Goal: Task Accomplishment & Management: Complete application form

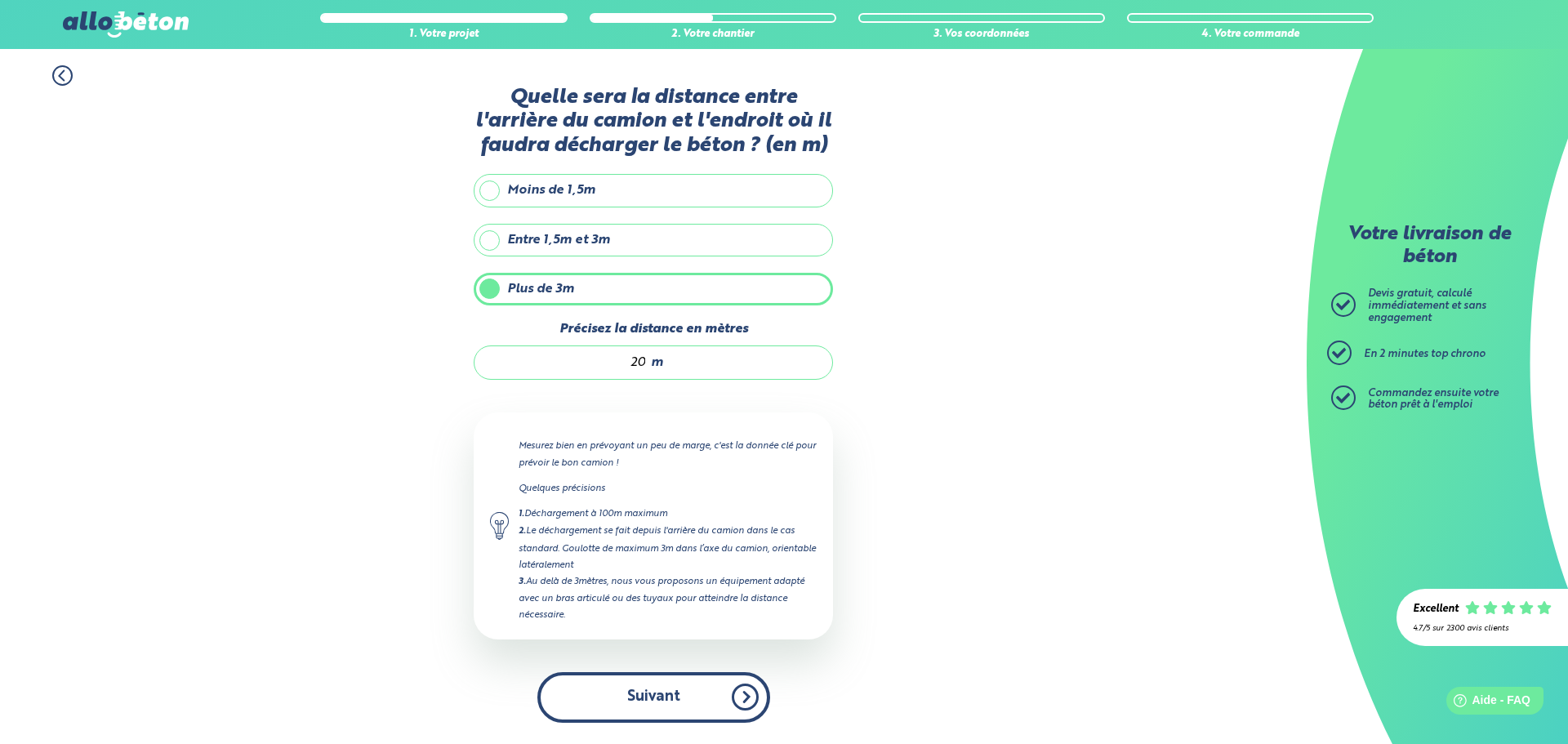
click at [653, 689] on button "Suivant" at bounding box center [654, 696] width 233 height 49
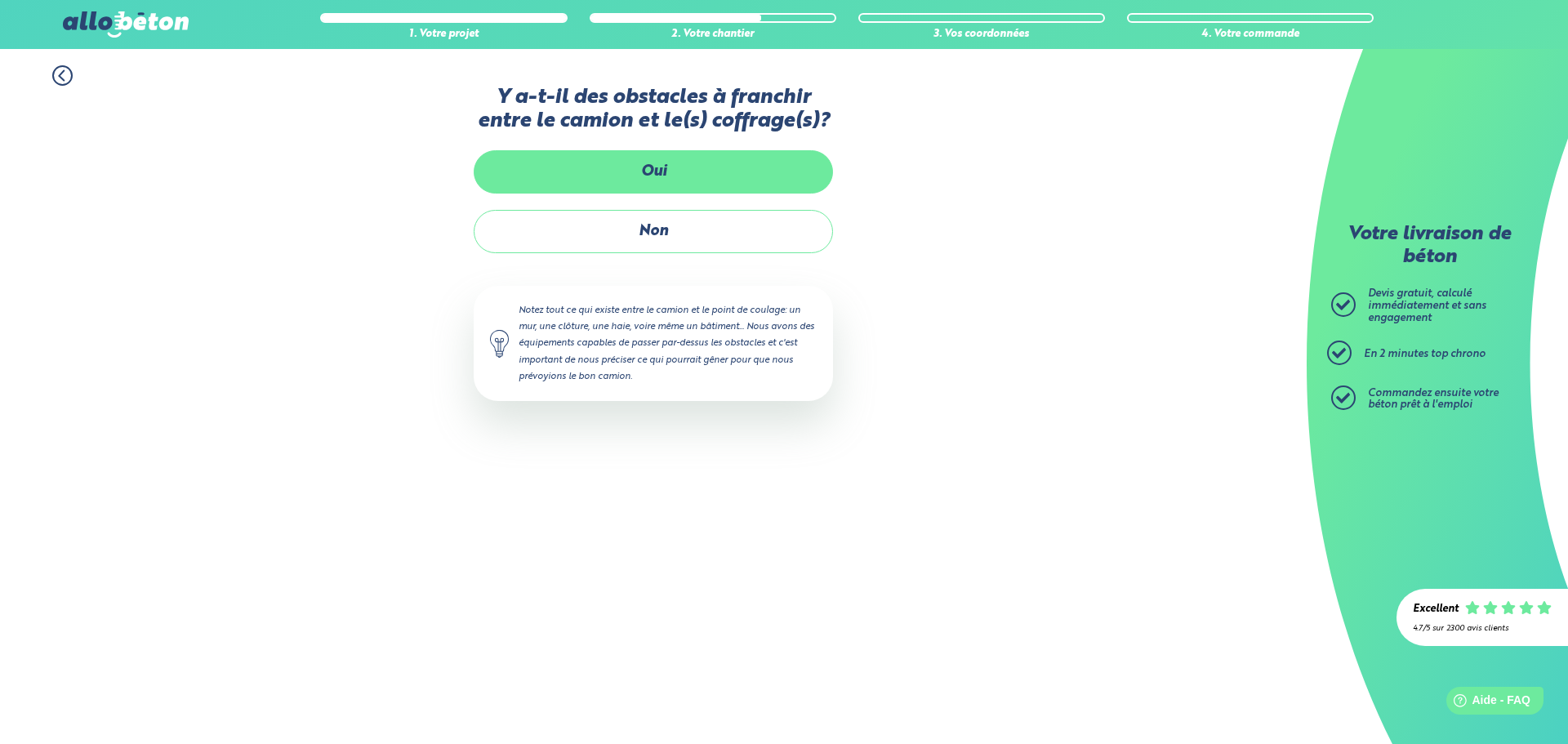
click at [650, 164] on label "Oui" at bounding box center [653, 172] width 360 height 43
click at [0, 0] on input "Oui" at bounding box center [0, 0] width 0 height 0
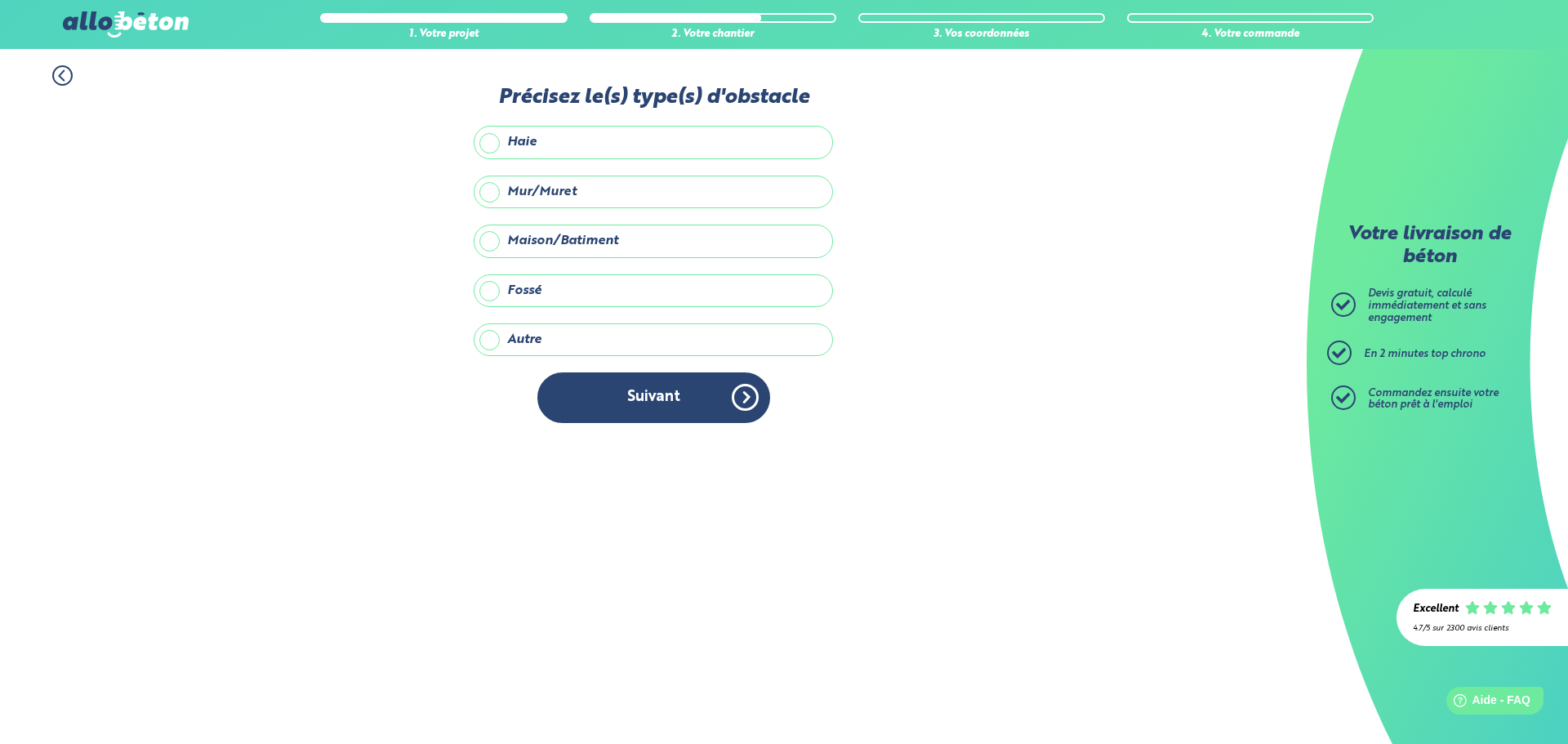
click at [603, 240] on label "Maison/Batiment" at bounding box center [653, 241] width 360 height 33
click at [0, 0] on input "Maison/Batiment" at bounding box center [0, 0] width 0 height 0
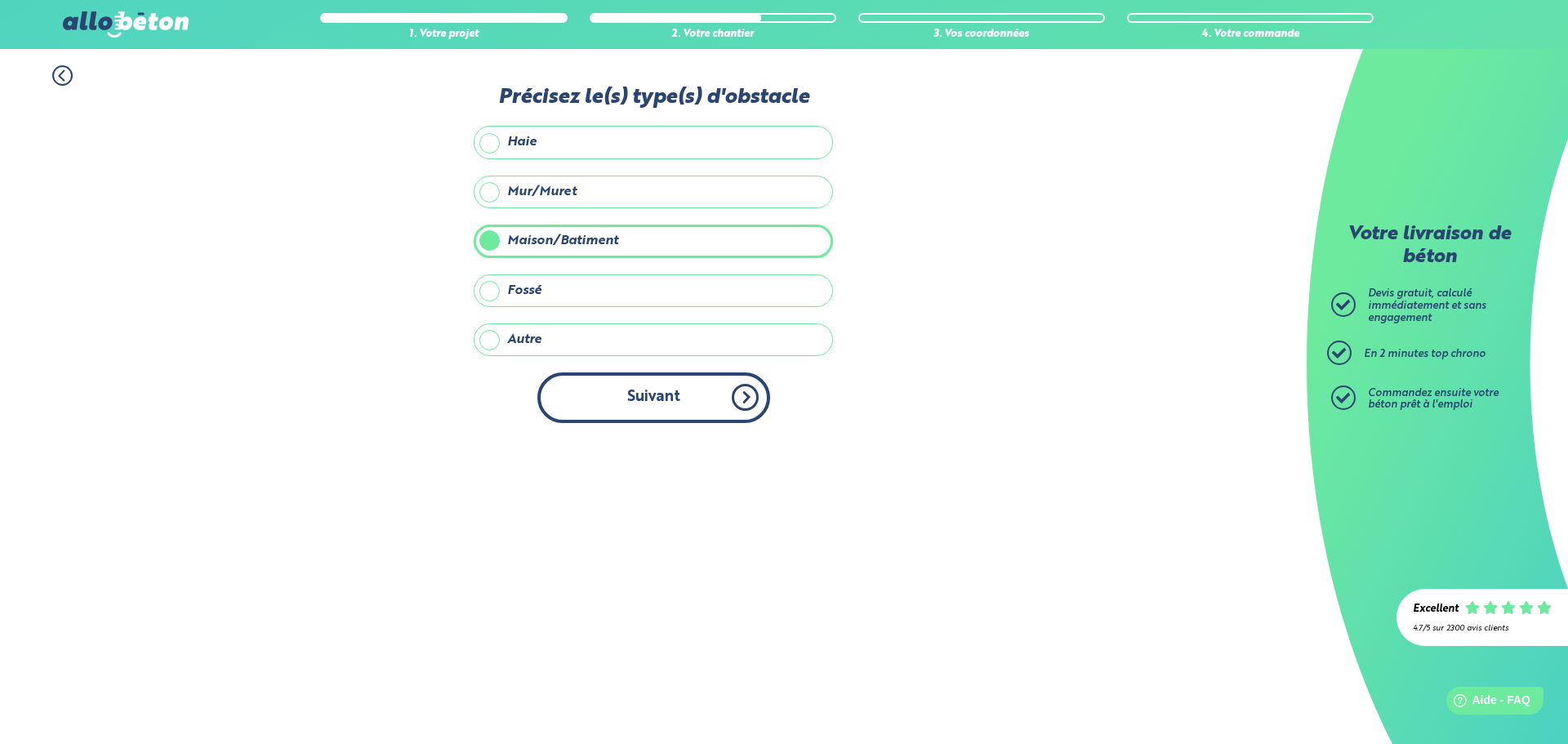
click at [634, 396] on button "Suivant" at bounding box center [654, 397] width 233 height 49
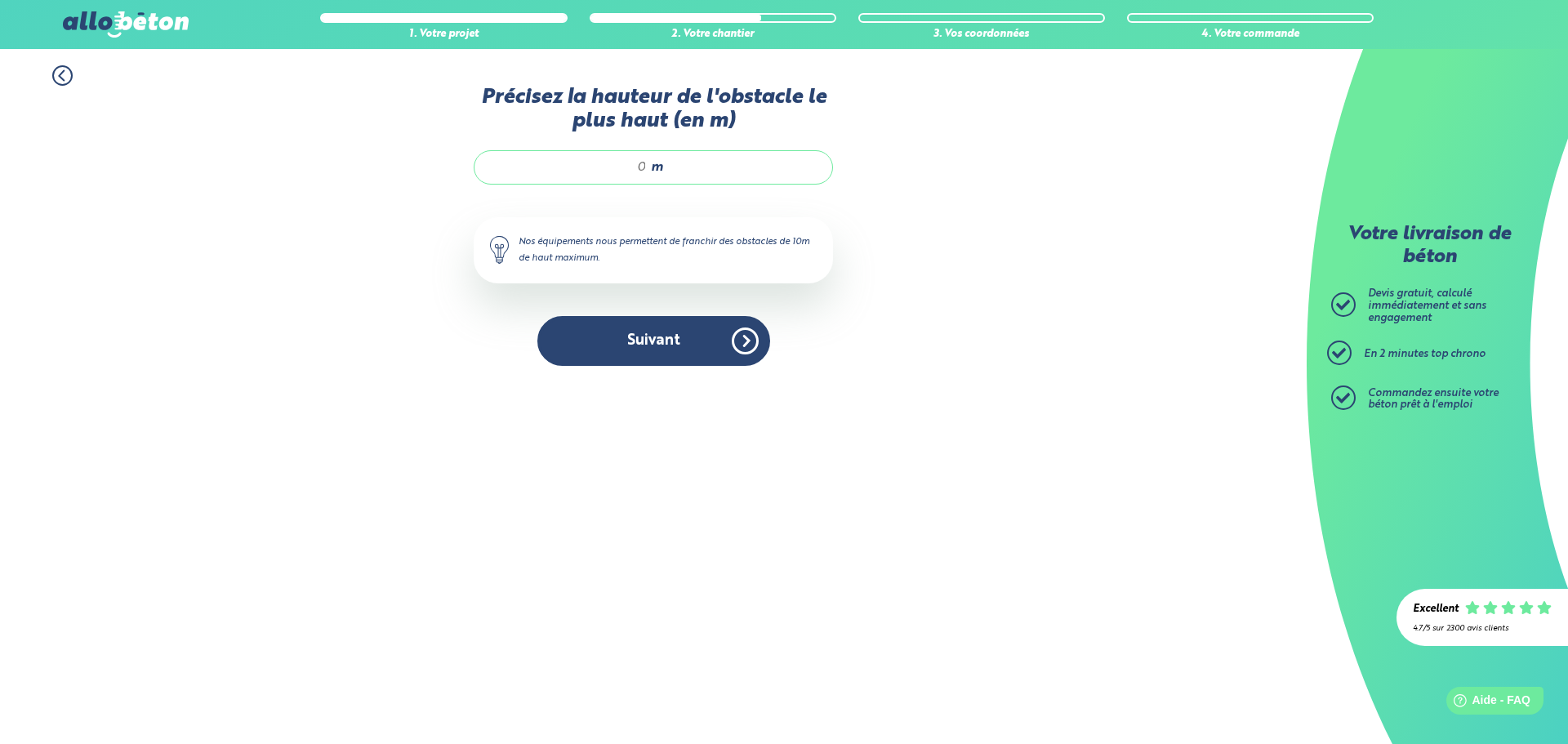
drag, startPoint x: 633, startPoint y: 165, endPoint x: 660, endPoint y: 171, distance: 27.7
click at [660, 171] on div "m" at bounding box center [653, 167] width 360 height 34
type input "7"
click at [616, 342] on button "Suivant" at bounding box center [654, 340] width 233 height 49
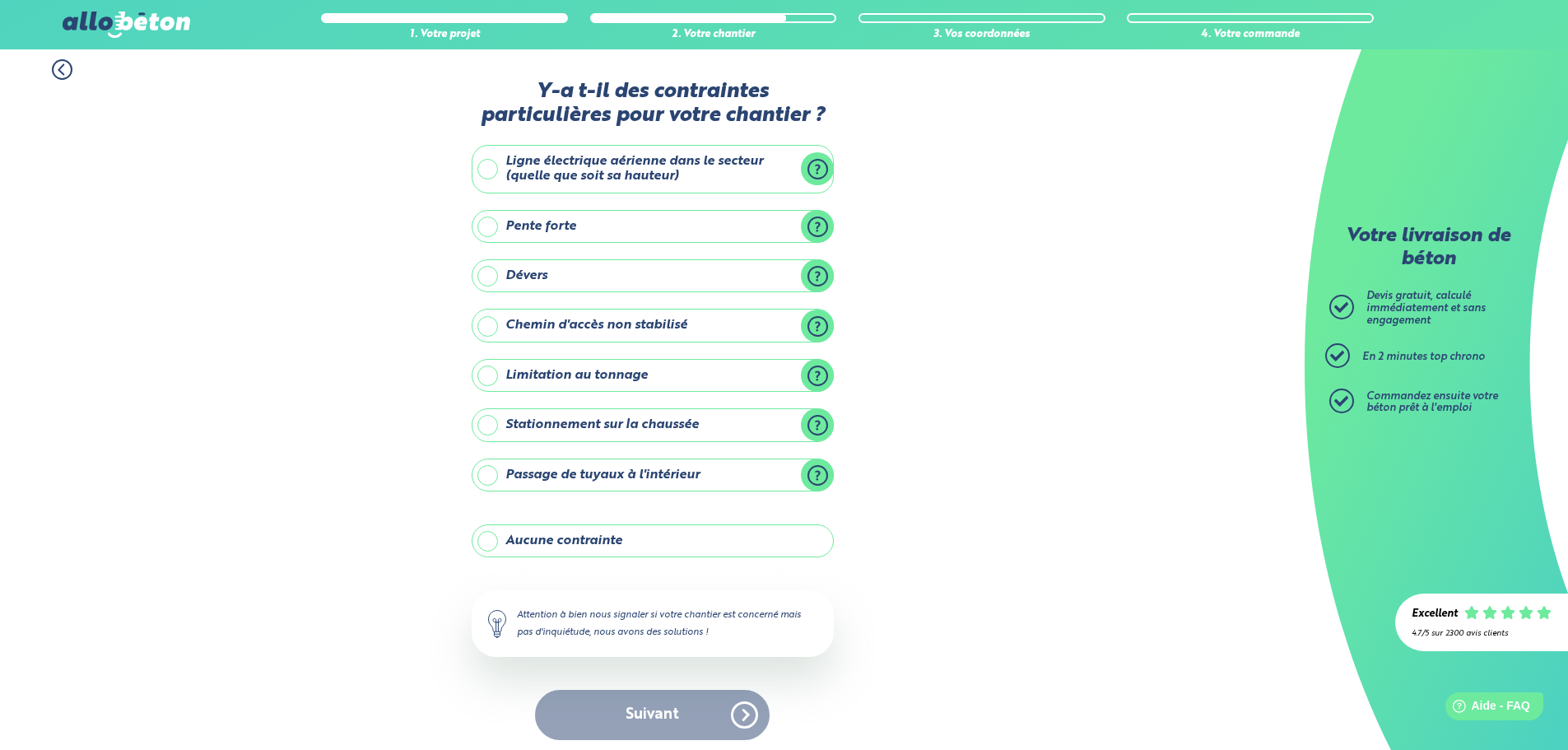
scroll to position [13, 0]
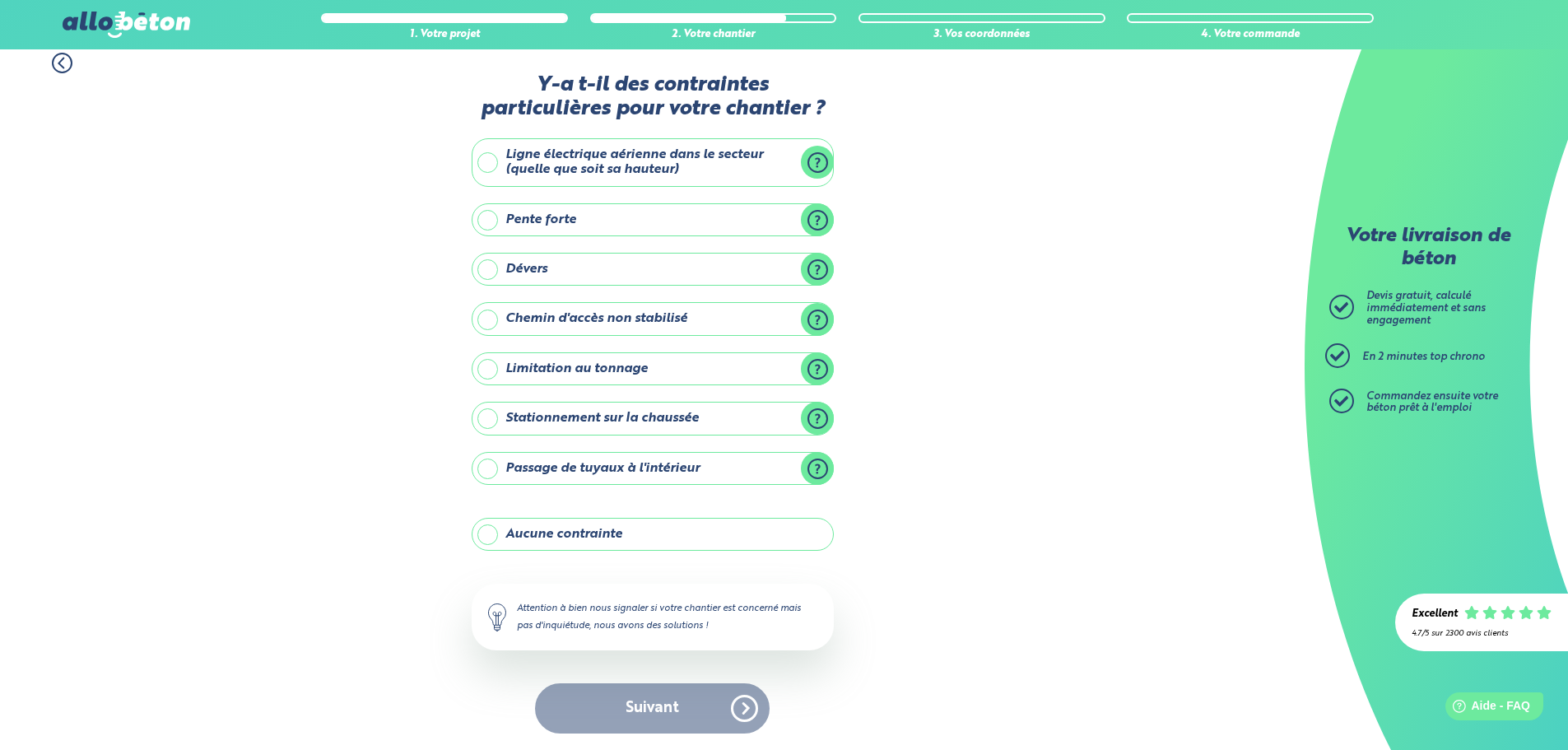
click at [596, 538] on label "Aucune contrainte" at bounding box center [653, 534] width 362 height 33
click at [0, 0] on input "Aucune contrainte" at bounding box center [0, 0] width 0 height 0
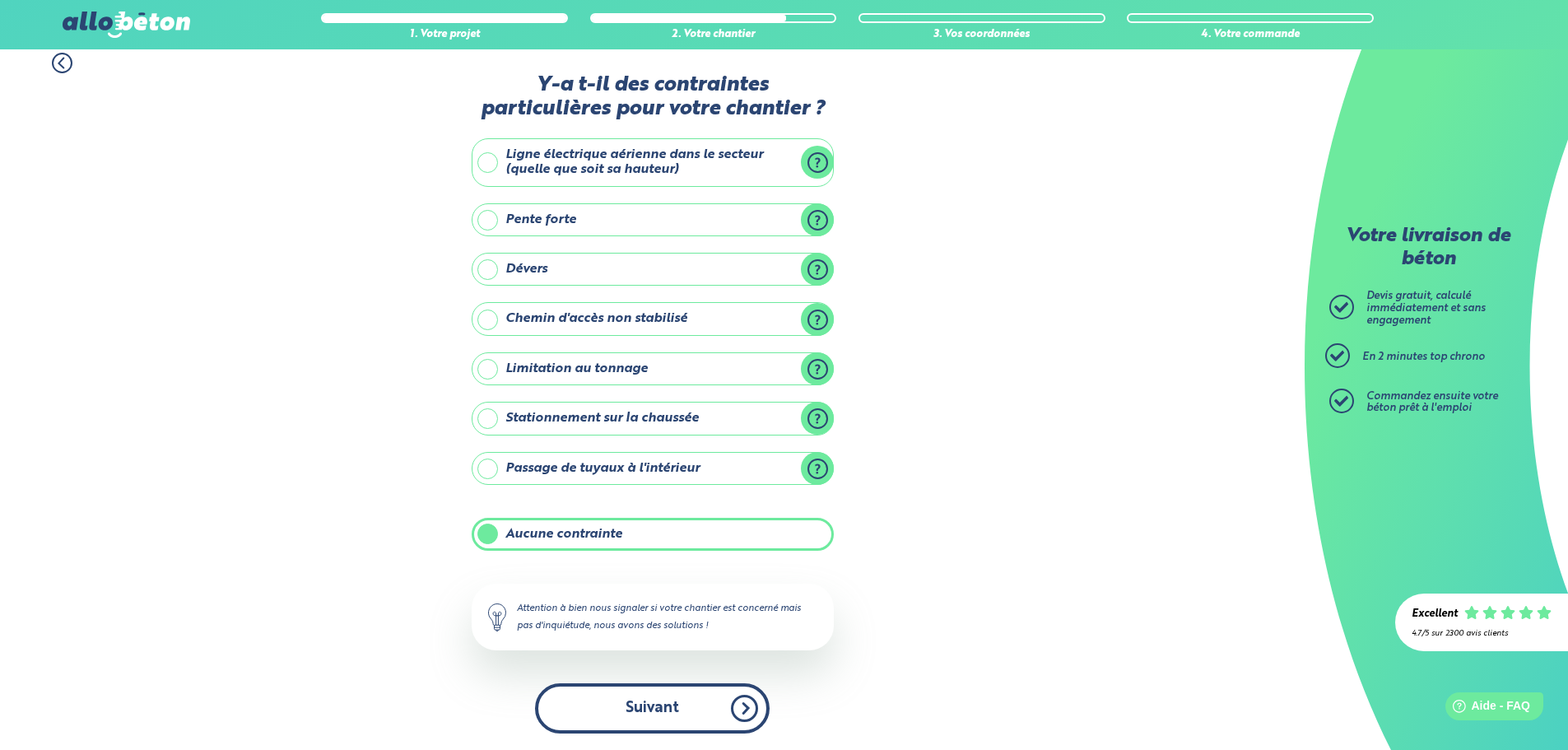
click at [621, 708] on button "Suivant" at bounding box center [652, 707] width 235 height 50
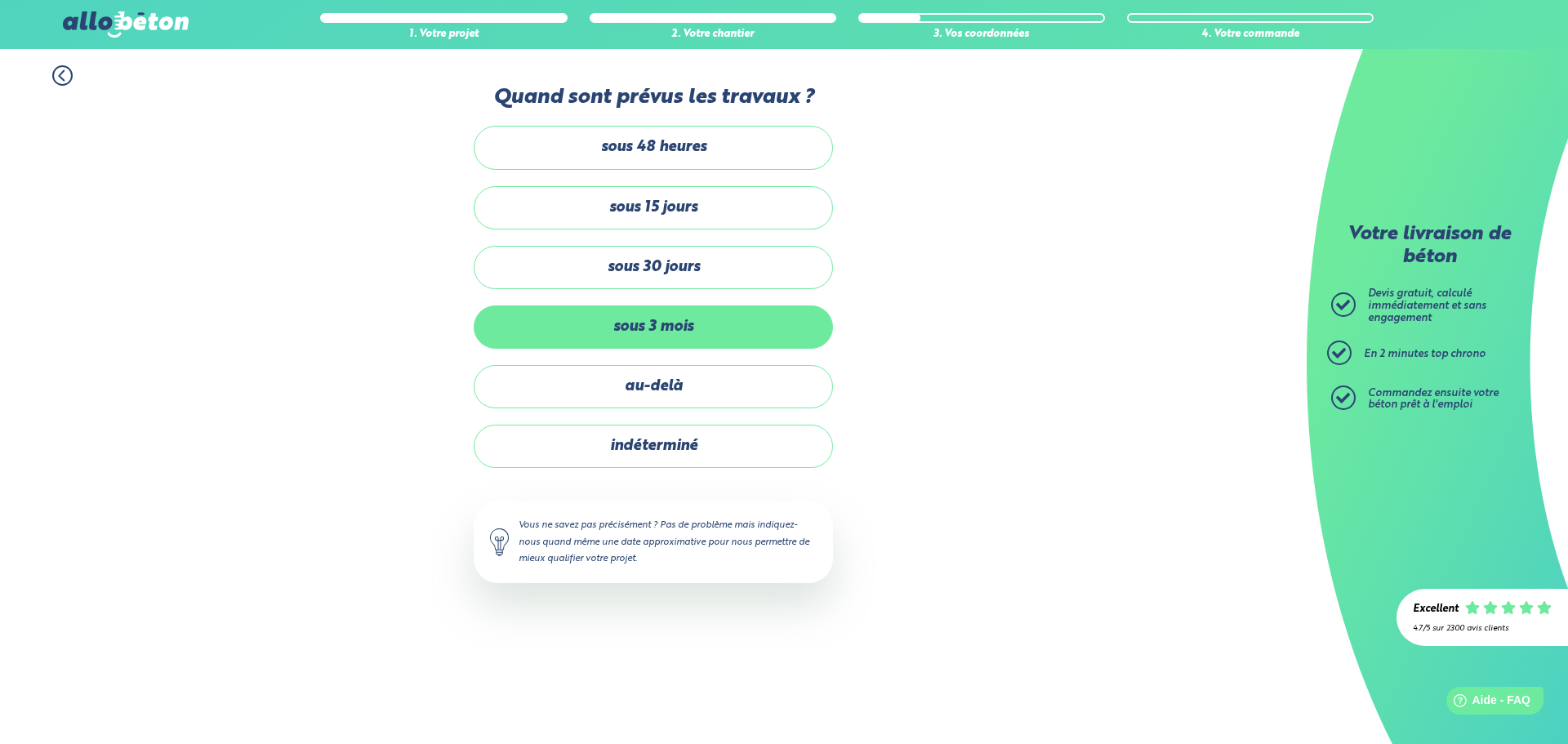
click at [663, 321] on label "sous 3 mois" at bounding box center [653, 327] width 360 height 43
click at [0, 0] on input "sous 3 mois" at bounding box center [0, 0] width 0 height 0
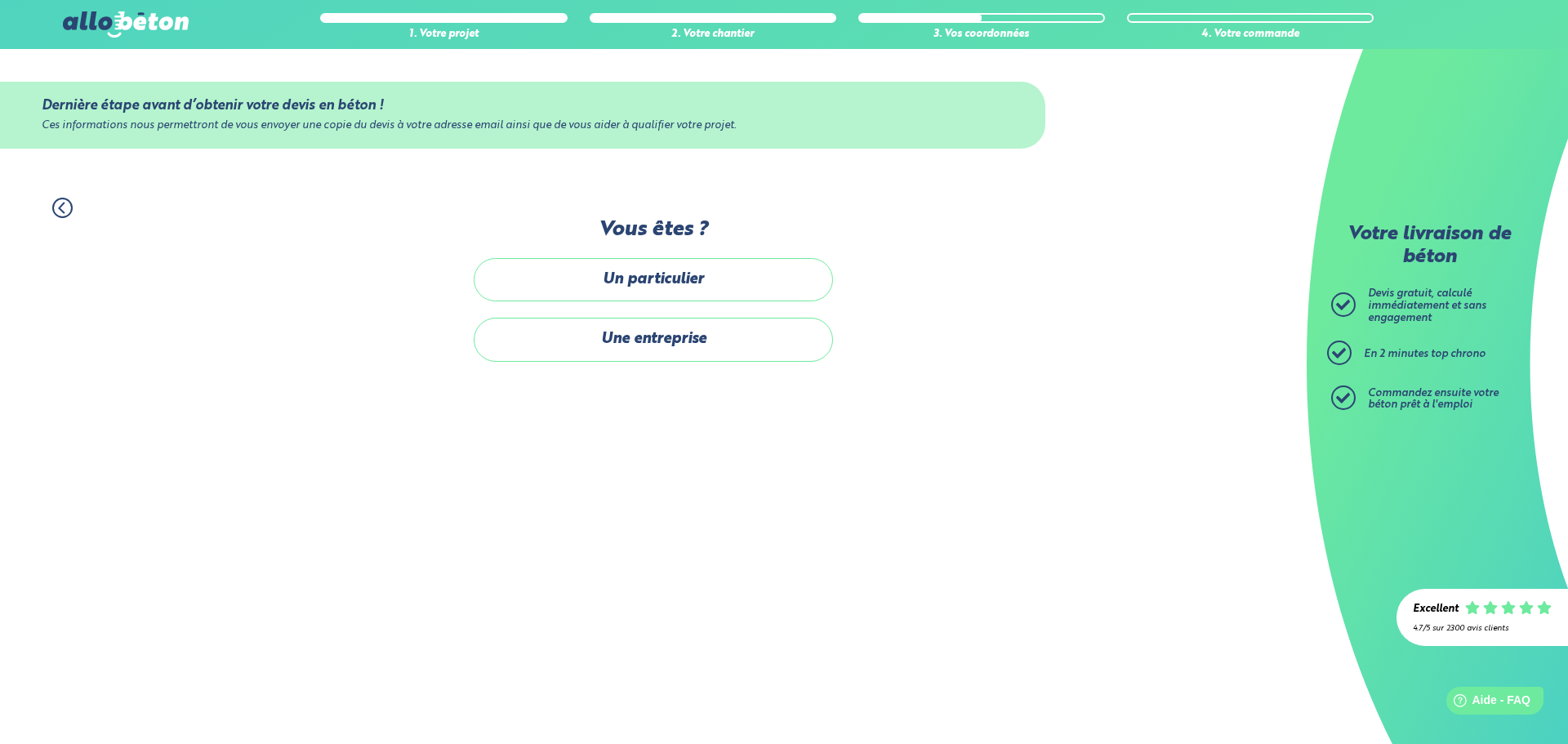
click at [677, 281] on label "Un particulier" at bounding box center [653, 280] width 360 height 43
click at [0, 0] on input "Un particulier" at bounding box center [0, 0] width 0 height 0
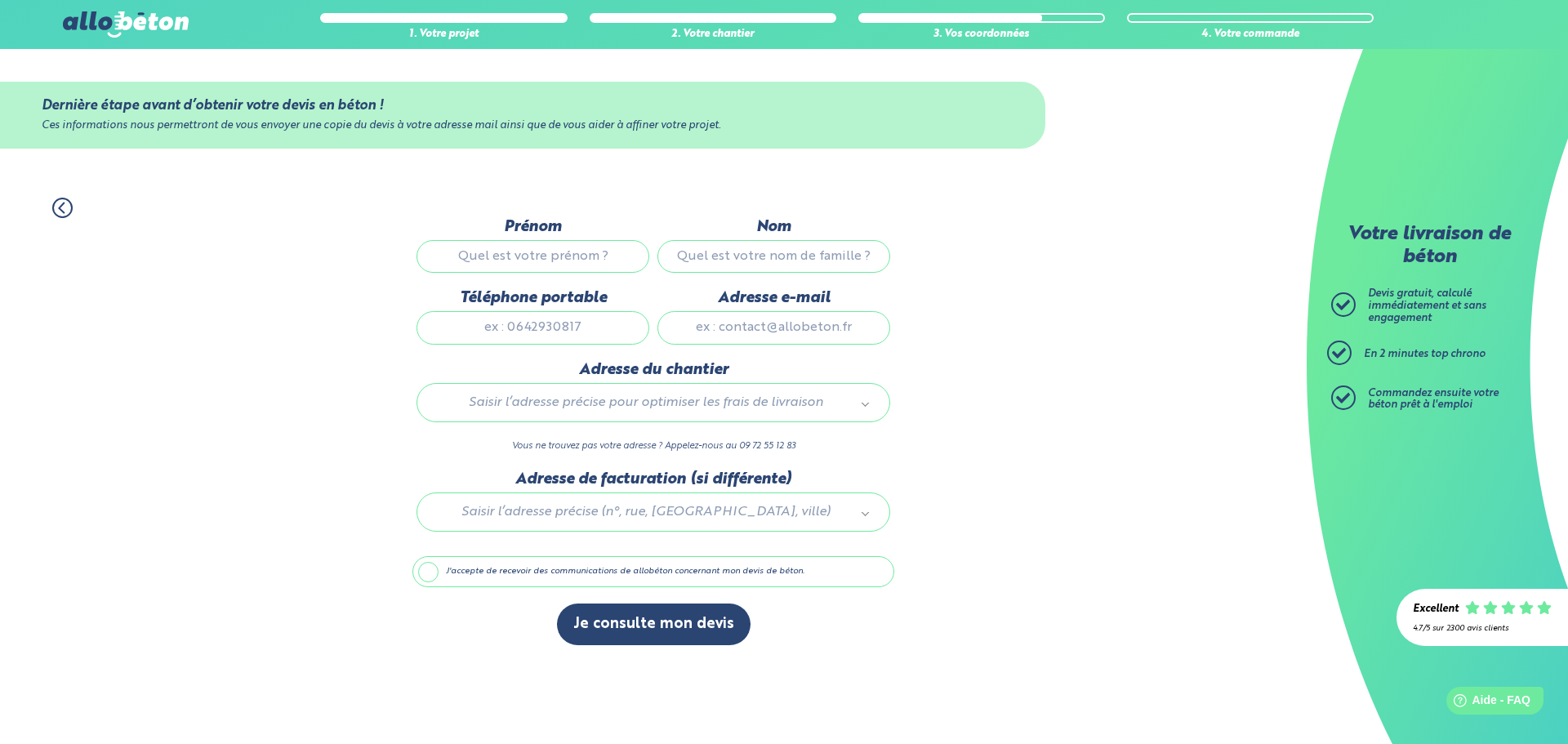
click at [546, 251] on input "Prénom" at bounding box center [533, 256] width 233 height 33
type input "[PERSON_NAME]"
type input "0609964113"
type input "[EMAIL_ADDRESS][DOMAIN_NAME]"
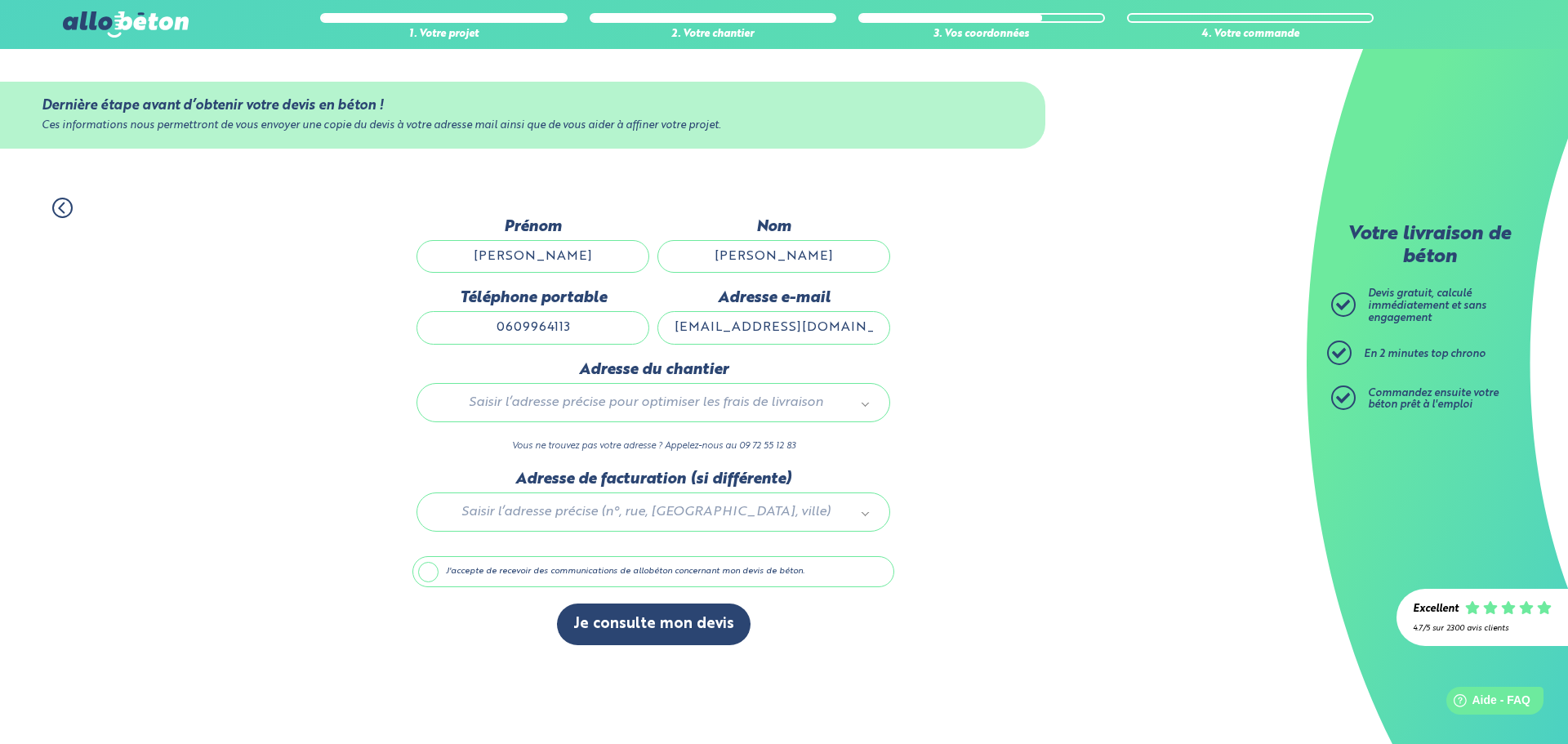
type input "[STREET_ADDRESS]"
click at [848, 325] on input "[EMAIL_ADDRESS][DOMAIN_NAME]" at bounding box center [774, 327] width 233 height 33
click at [1021, 363] on div "1. Votre projet 2. Votre chantier 3. Vos coordonnées 4. Votre commande Dernière…" at bounding box center [653, 421] width 1307 height 480
click at [579, 389] on div "Saisir l’adresse précise pour optimiser les frais de livraison" at bounding box center [653, 402] width 473 height 39
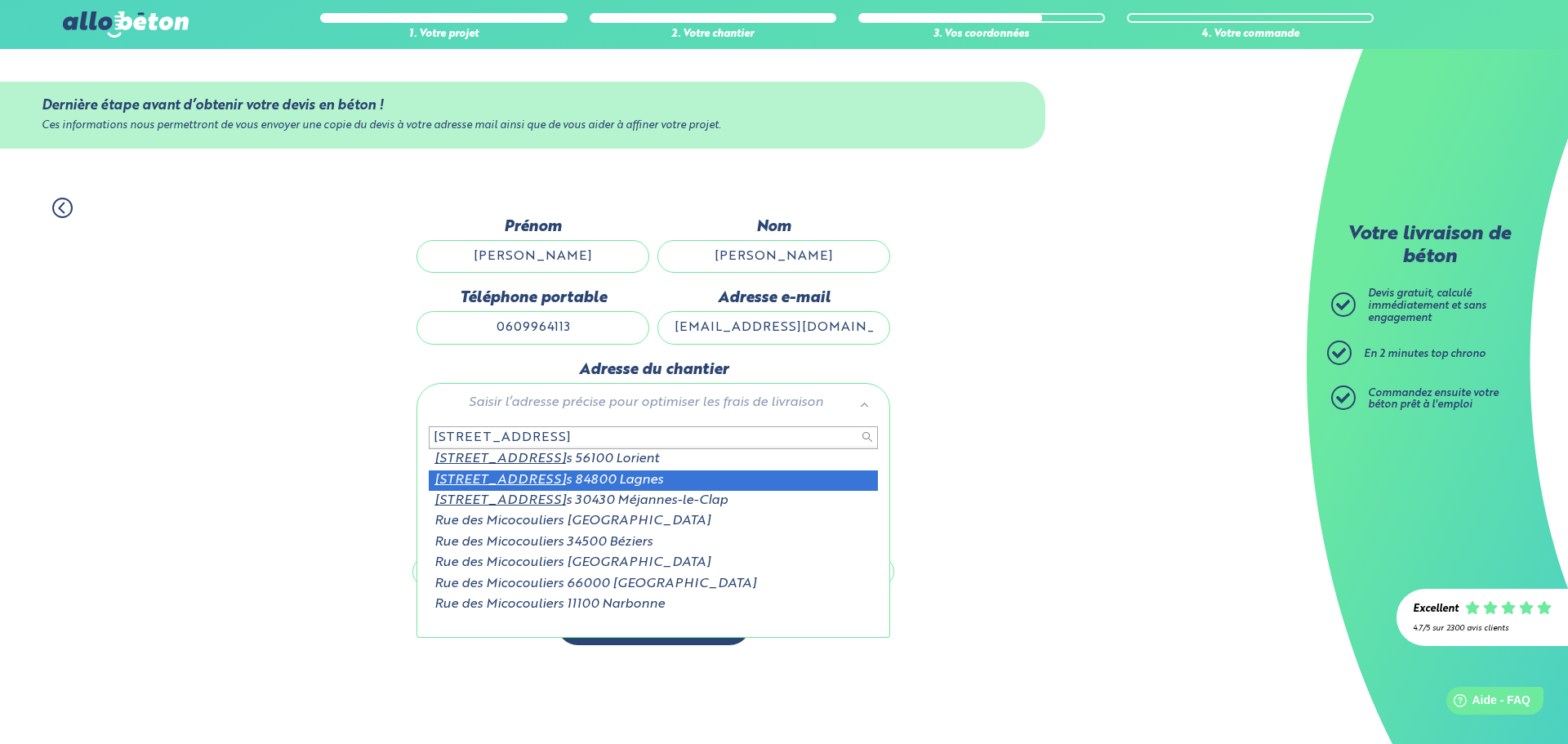
type input "[STREET_ADDRESS]"
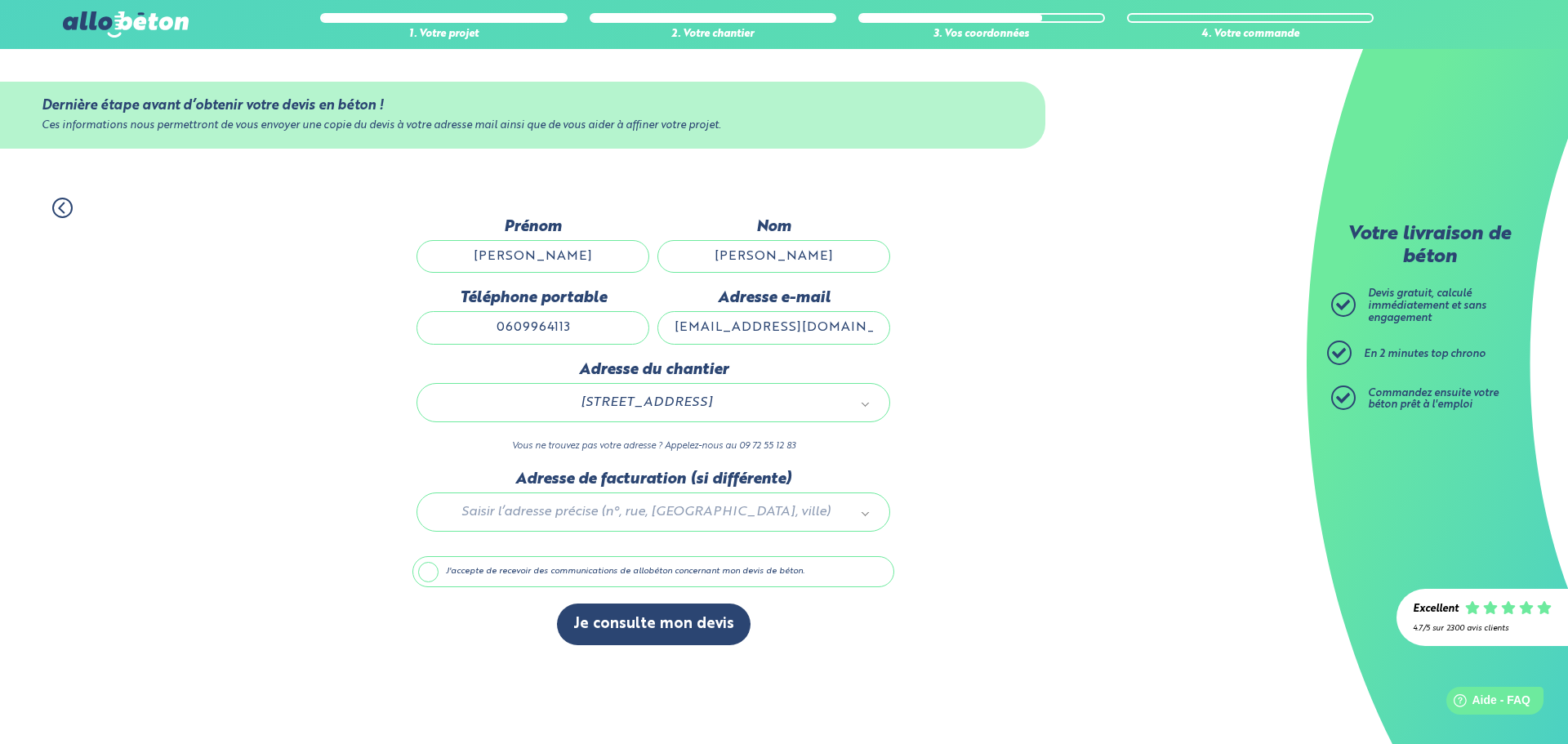
click at [988, 550] on div "1. Votre projet 2. Votre chantier 3. Vos coordonnées 4. Votre commande Dernière…" at bounding box center [653, 421] width 1307 height 480
click at [528, 572] on label "J'accepte de recevoir des communications de allobéton concernant mon devis de b…" at bounding box center [653, 571] width 482 height 31
click at [0, 0] on input "J'accepte de recevoir des communications de allobéton concernant mon devis de b…" at bounding box center [0, 0] width 0 height 0
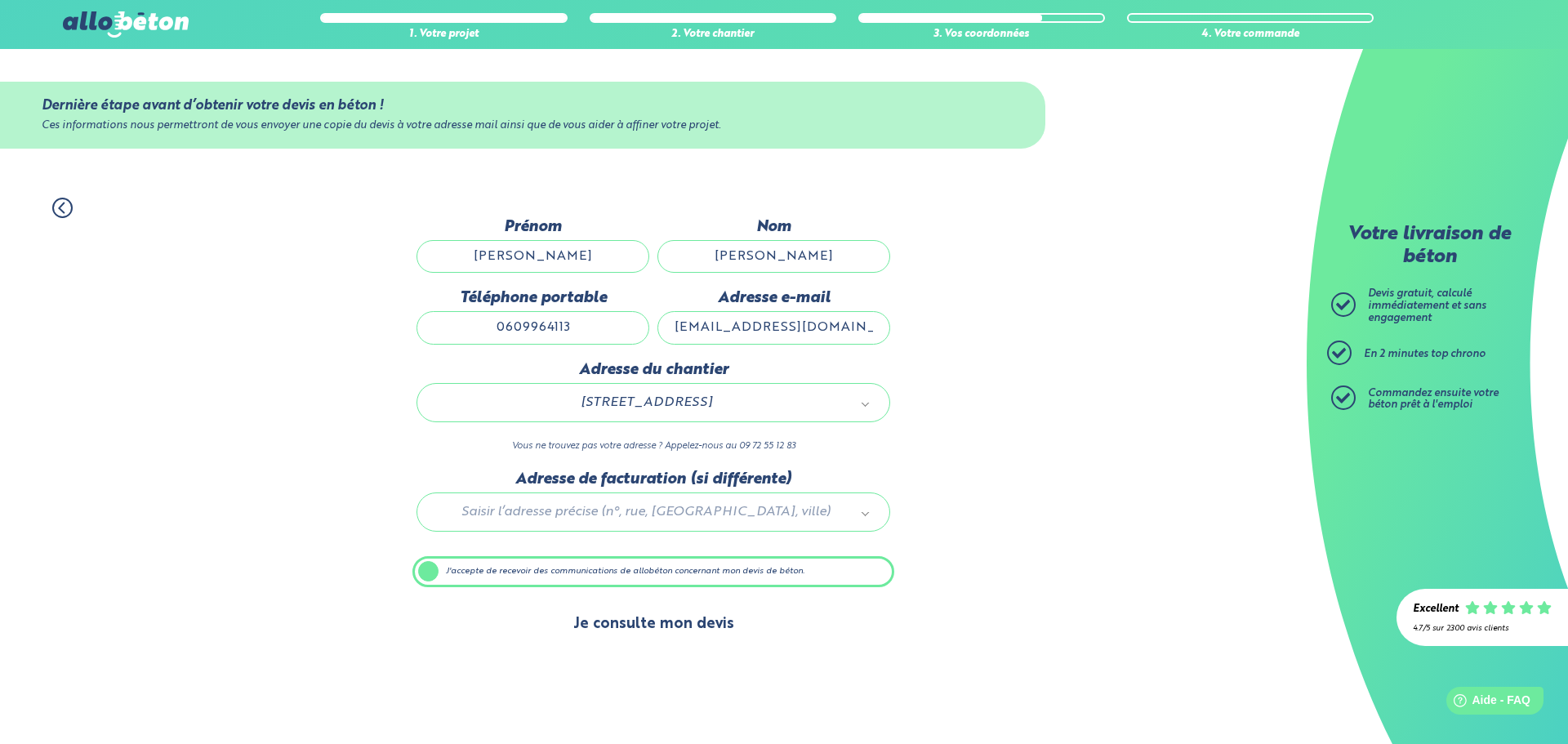
click at [653, 622] on button "Je consulte mon devis" at bounding box center [653, 624] width 194 height 42
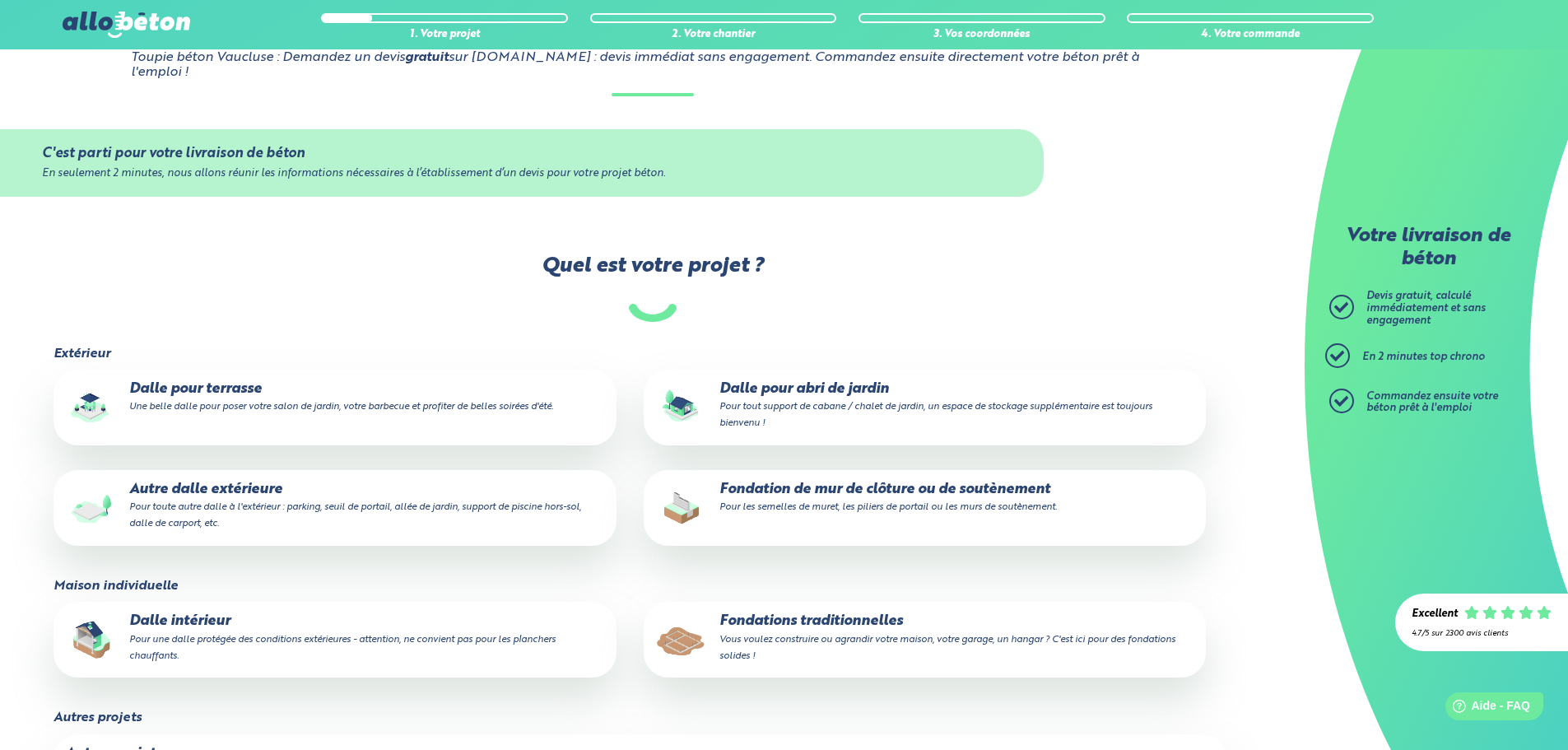
scroll to position [411, 0]
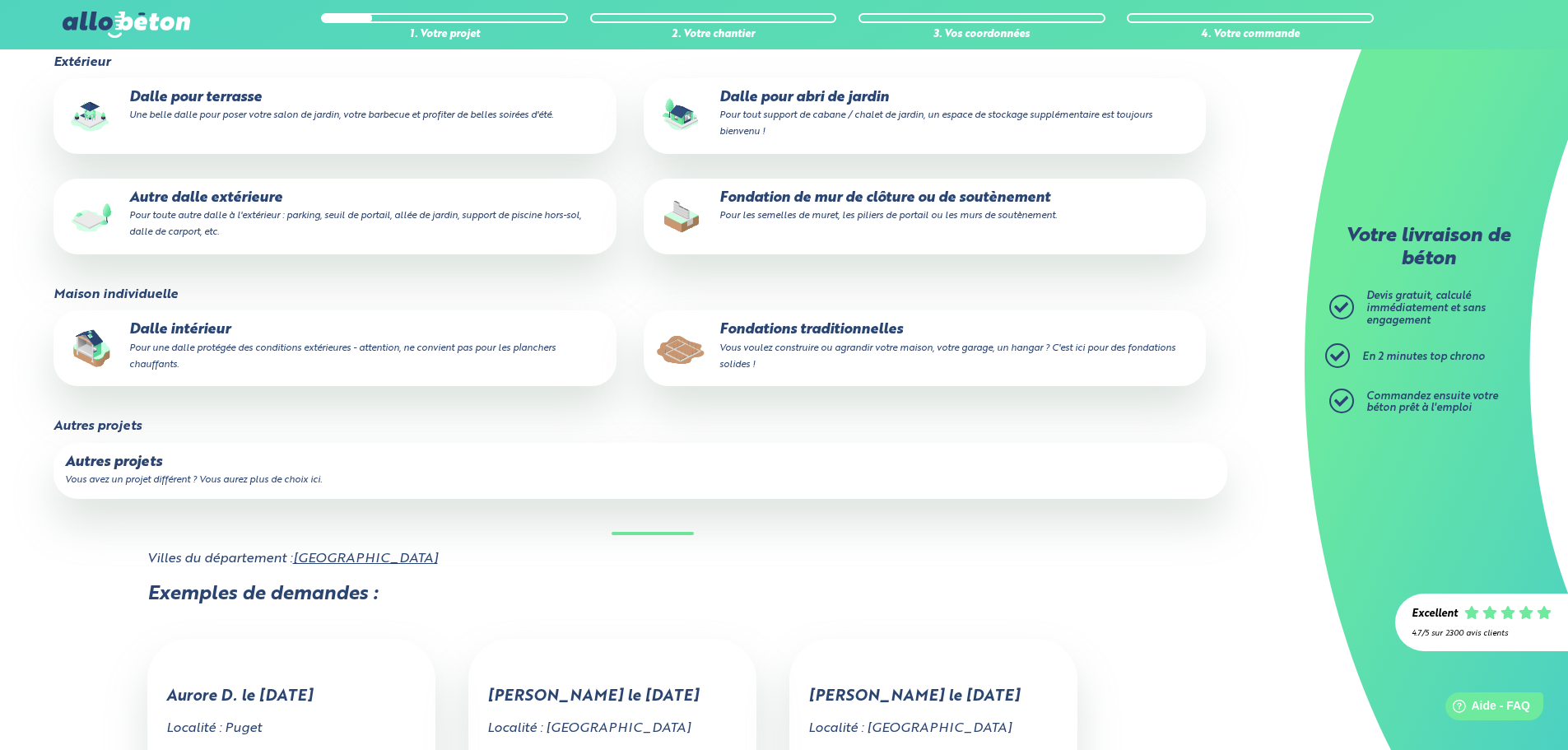
click at [371, 211] on small "Pour toute autre dalle à l'extérieur : parking, seuil de portail, allée de jard…" at bounding box center [355, 224] width 452 height 26
click at [0, 0] on input "Autre dalle extérieure Pour toute autre dalle à l'extérieur : parking, seuil de…" at bounding box center [0, 0] width 0 height 0
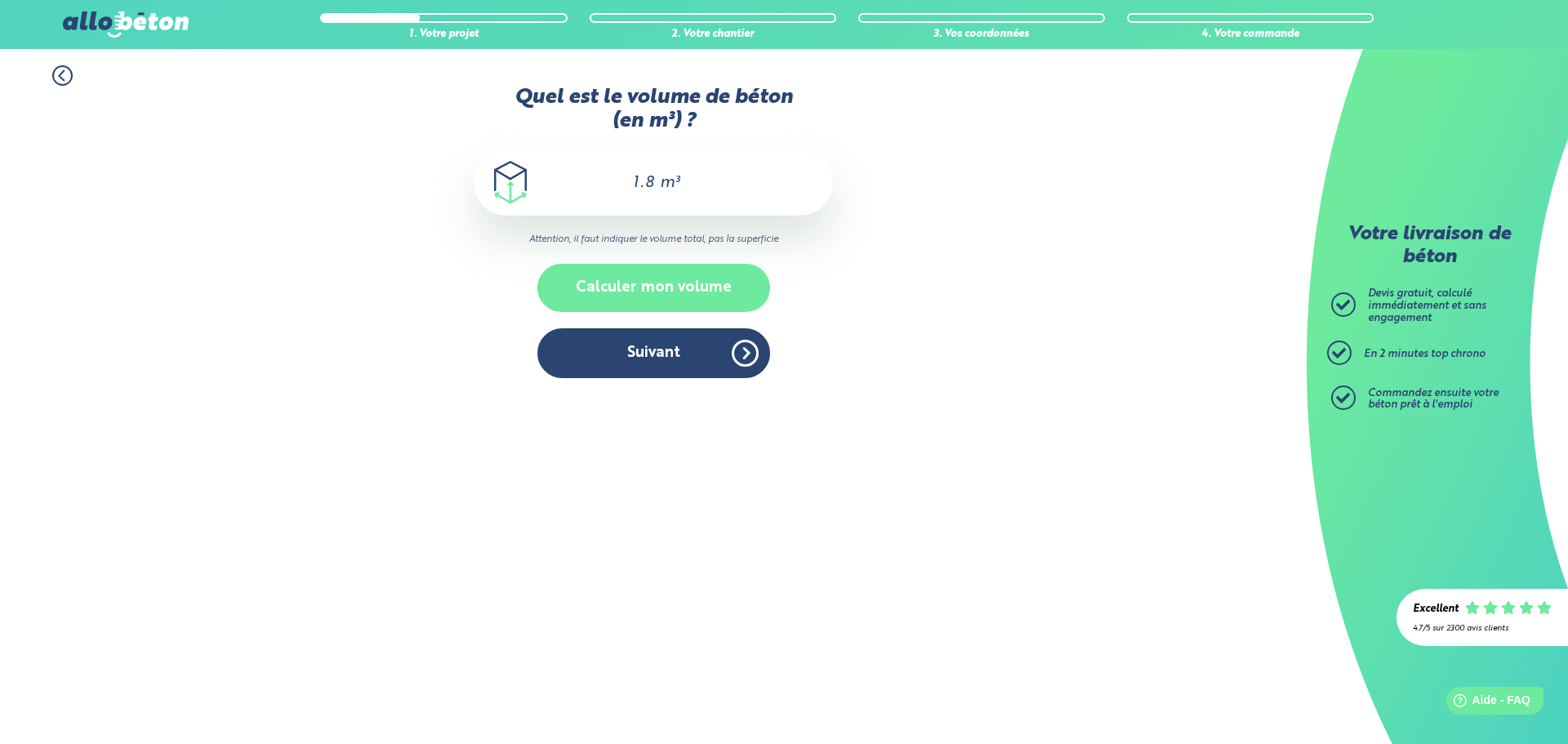
click at [642, 282] on button "Calculer mon volume" at bounding box center [654, 287] width 233 height 48
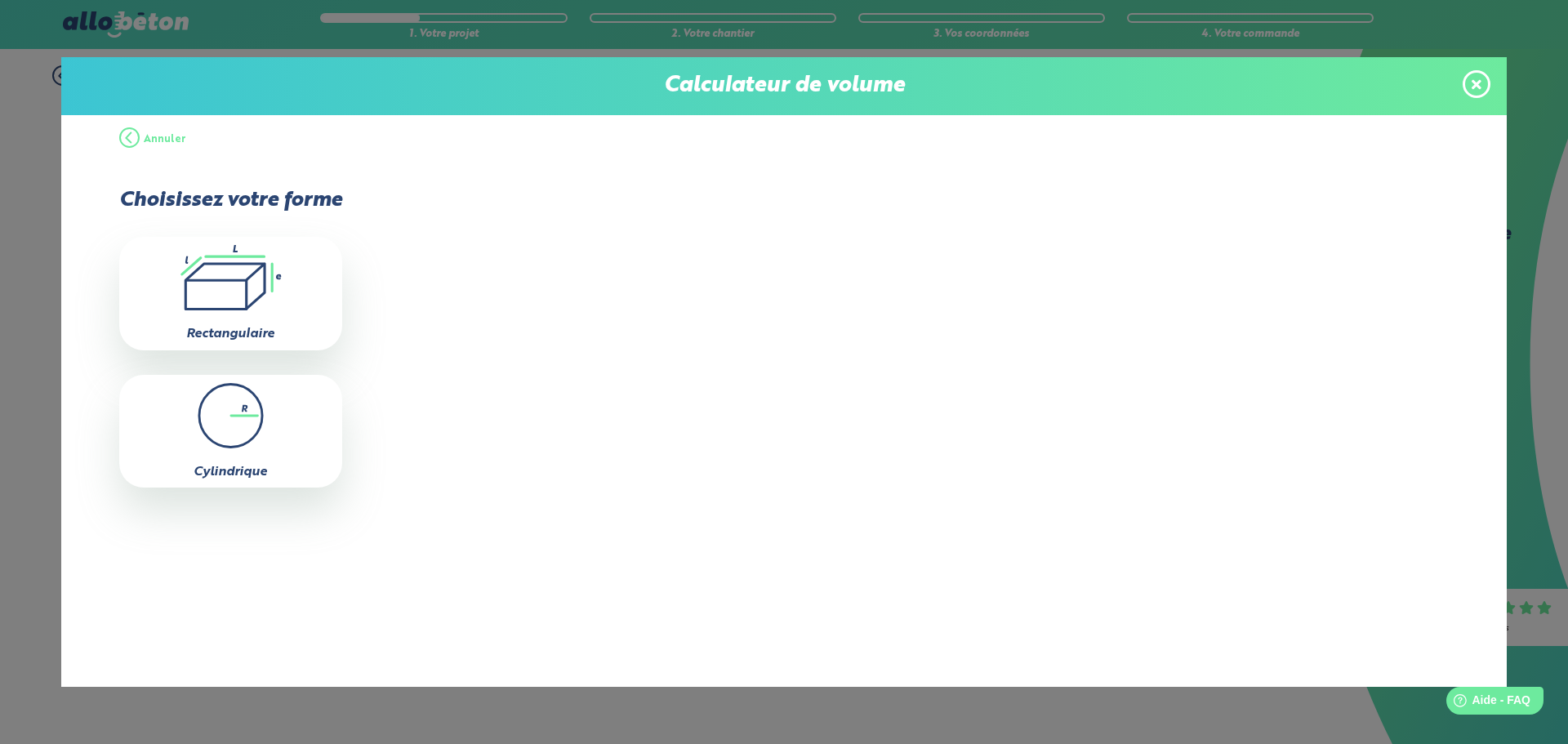
click at [1467, 78] on span at bounding box center [1477, 84] width 28 height 28
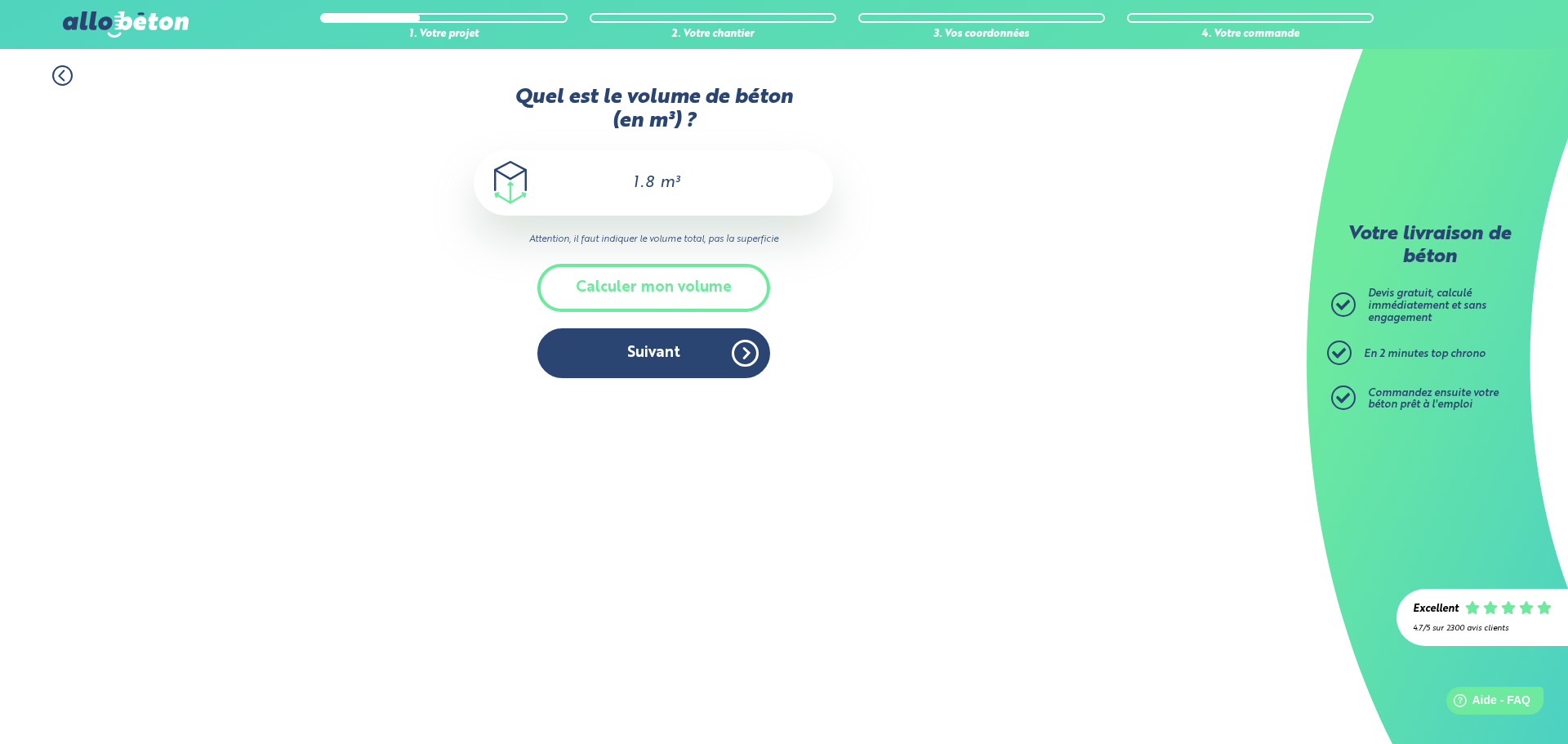
click at [648, 361] on button "Suivant" at bounding box center [654, 352] width 233 height 49
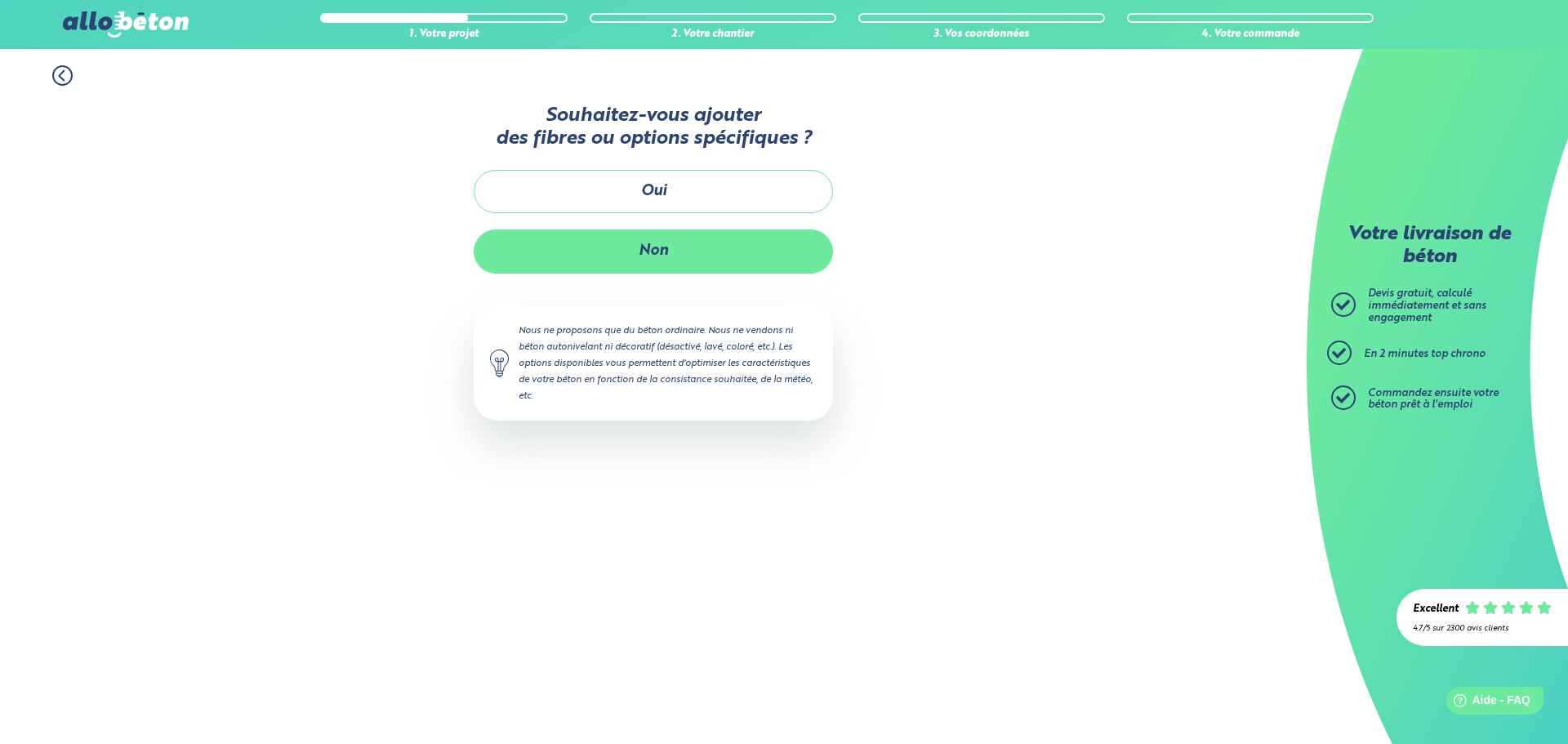
click at [647, 255] on button "Non" at bounding box center [653, 251] width 360 height 43
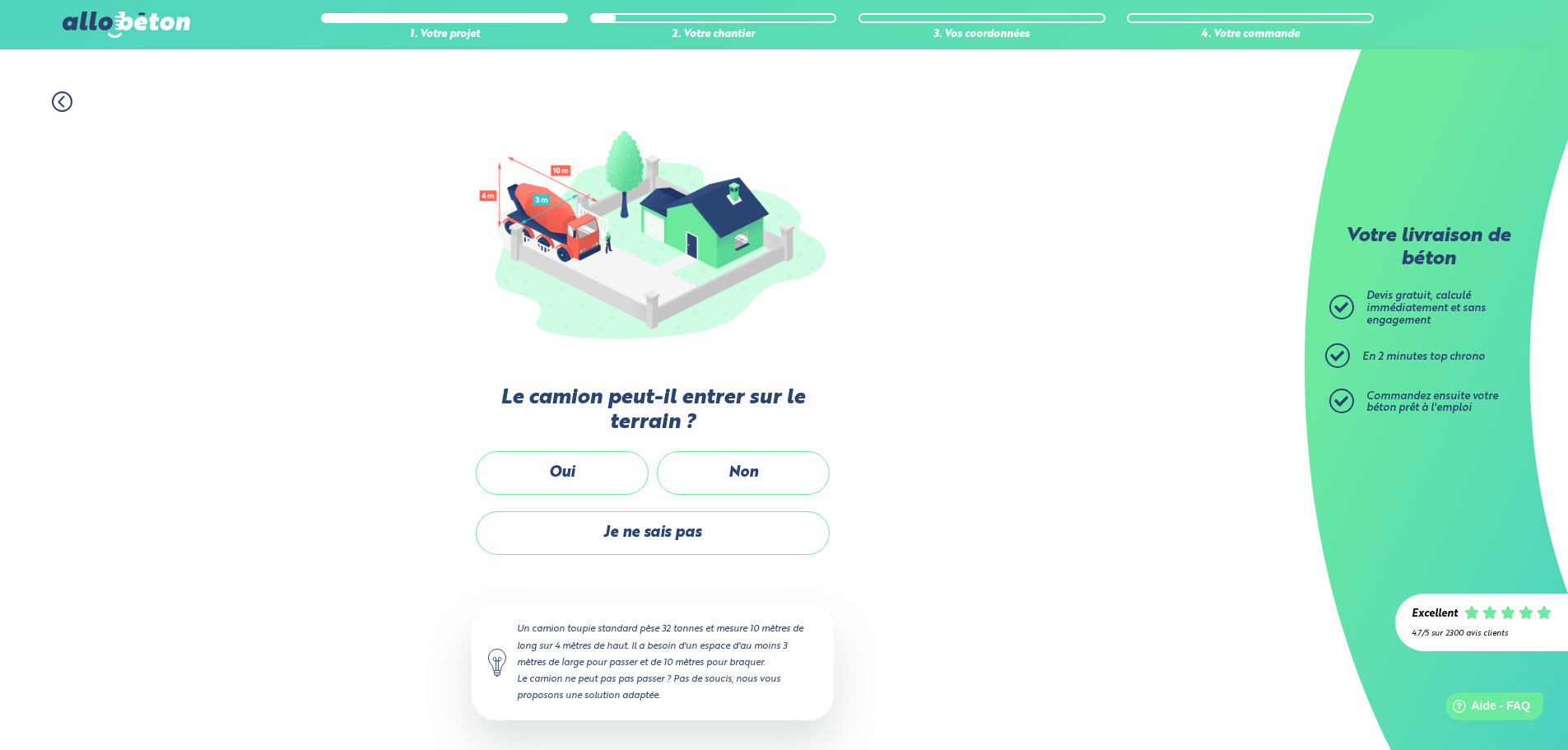
scroll to position [109, 0]
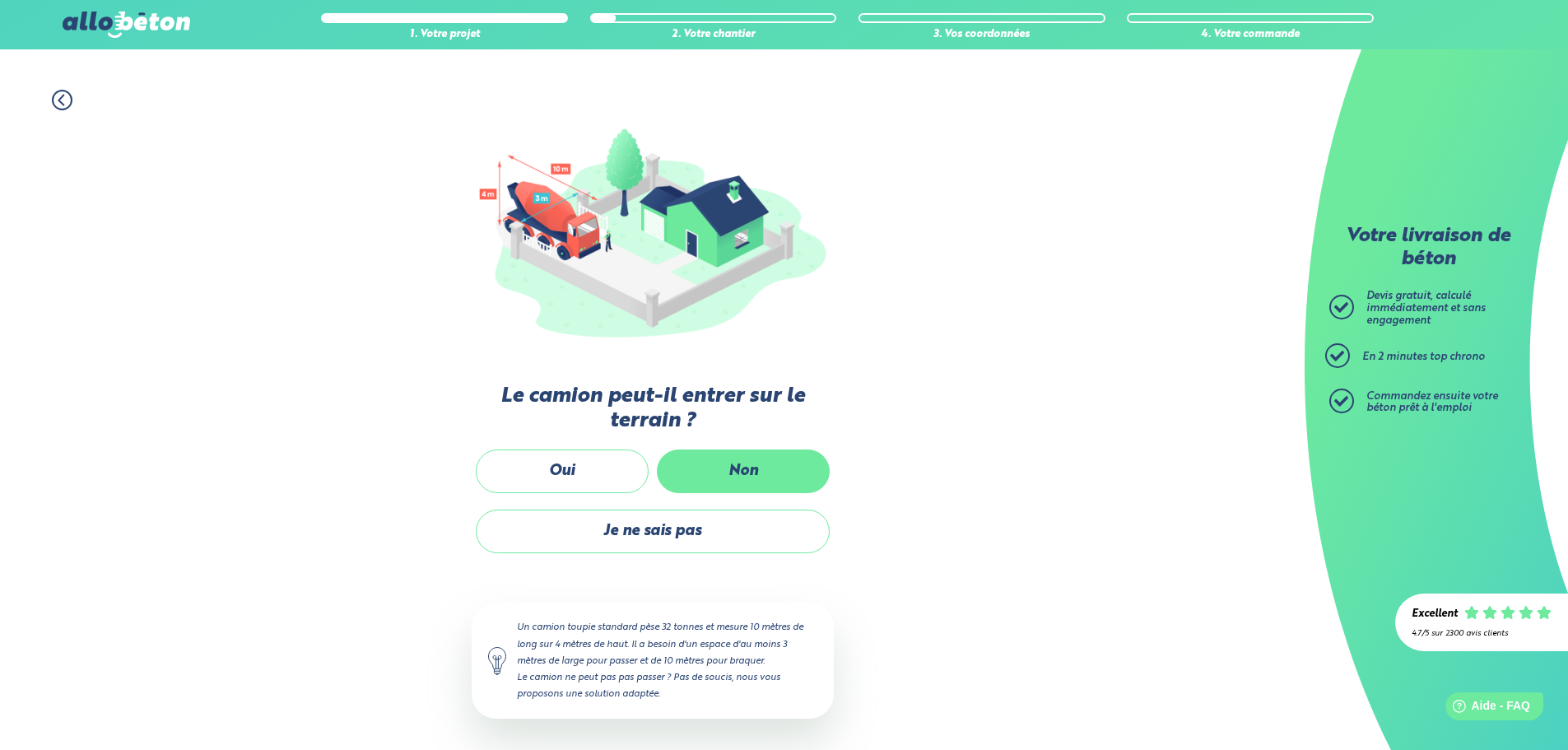
click at [718, 473] on label "Non" at bounding box center [742, 471] width 172 height 44
click at [0, 0] on input "Non" at bounding box center [0, 0] width 0 height 0
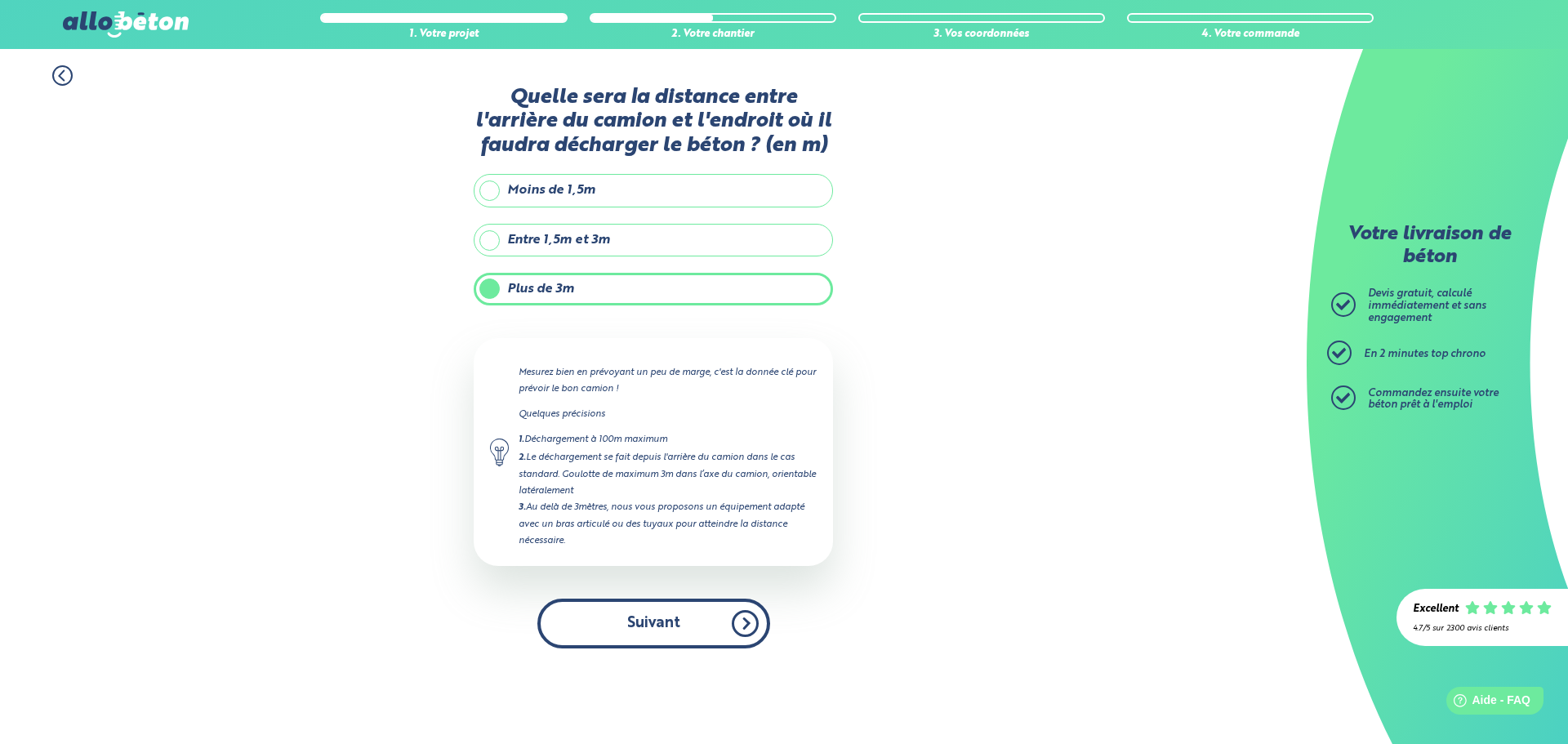
click at [665, 613] on button "Suivant" at bounding box center [654, 622] width 233 height 49
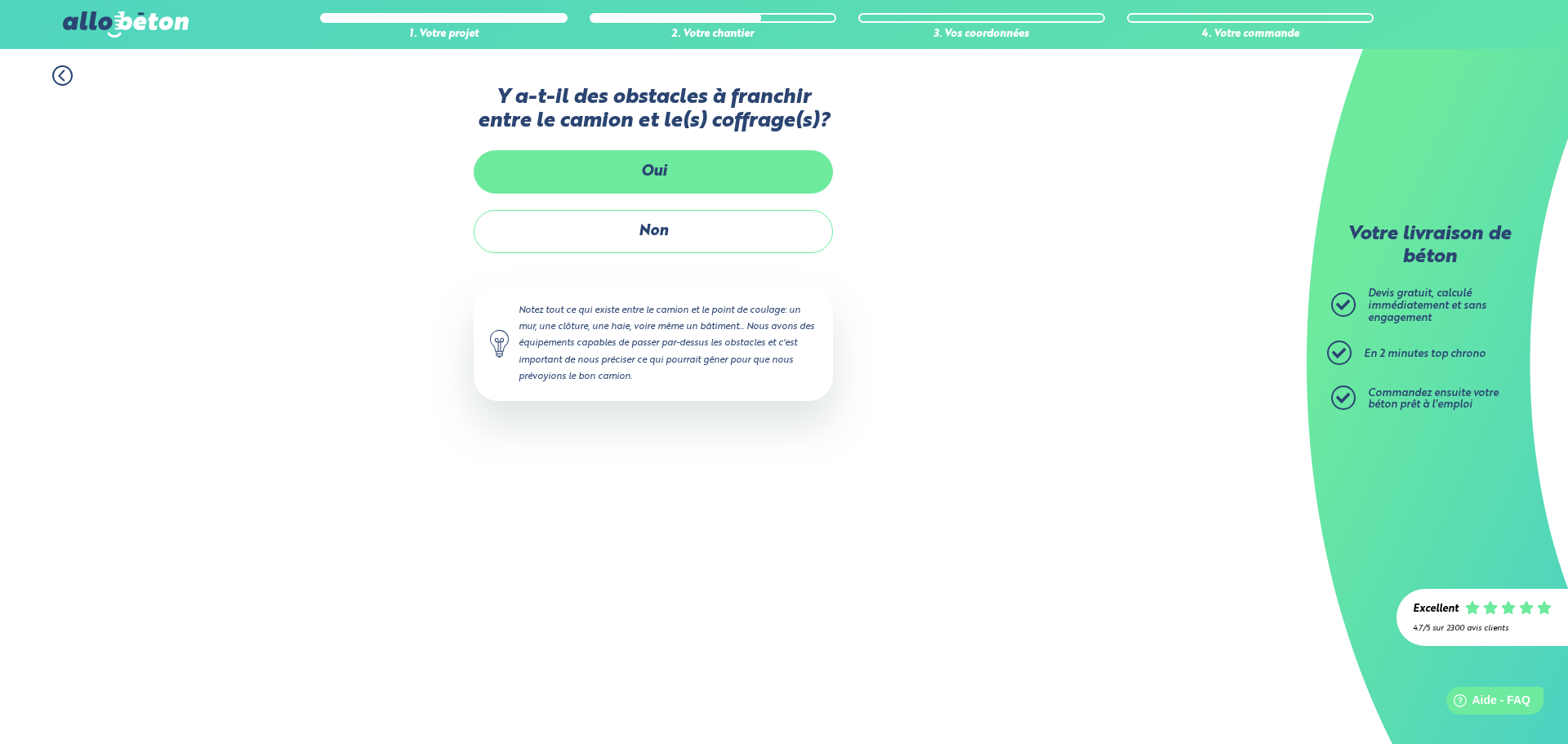
click at [651, 168] on label "Oui" at bounding box center [653, 172] width 360 height 43
click at [0, 0] on input "Oui" at bounding box center [0, 0] width 0 height 0
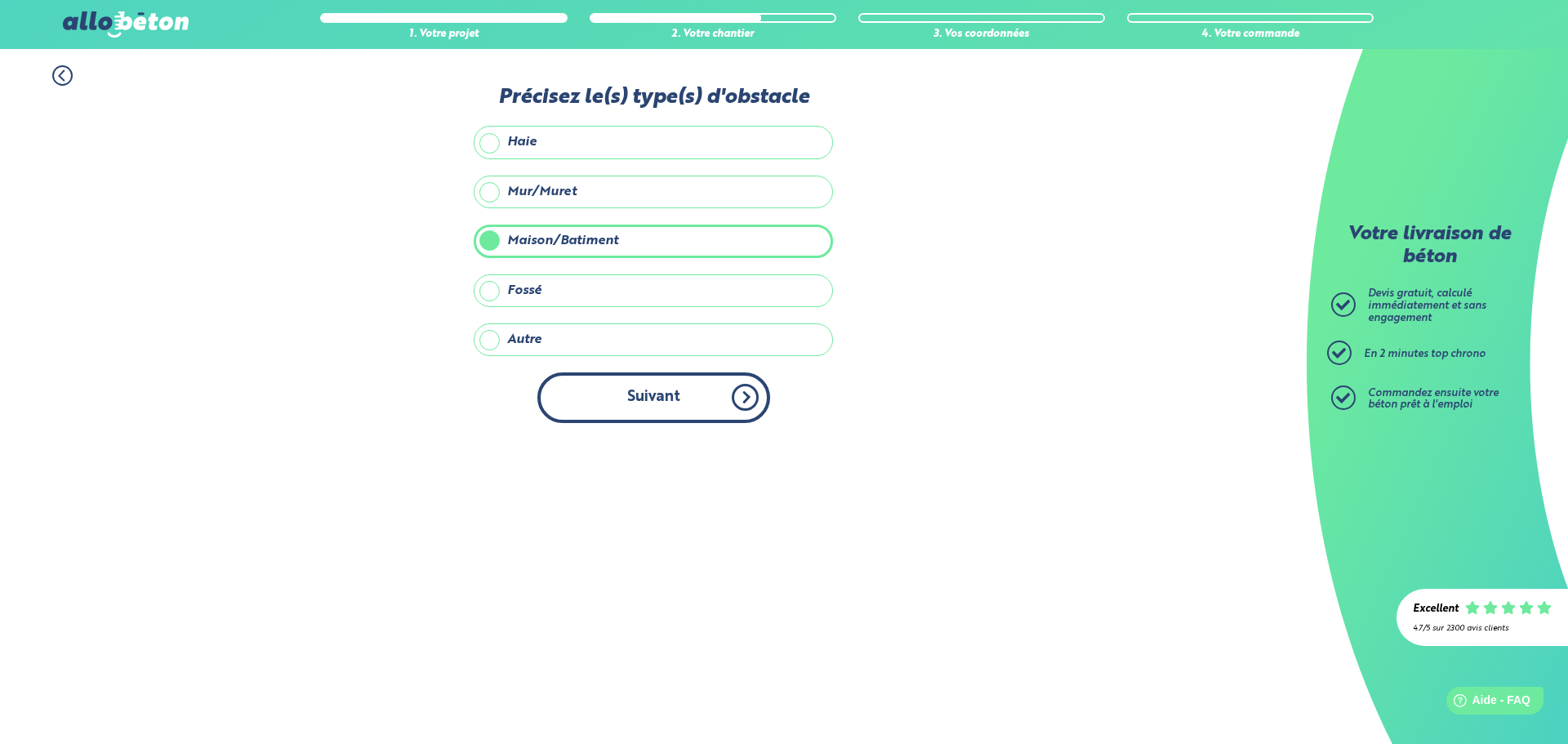
click at [629, 397] on button "Suivant" at bounding box center [654, 397] width 233 height 49
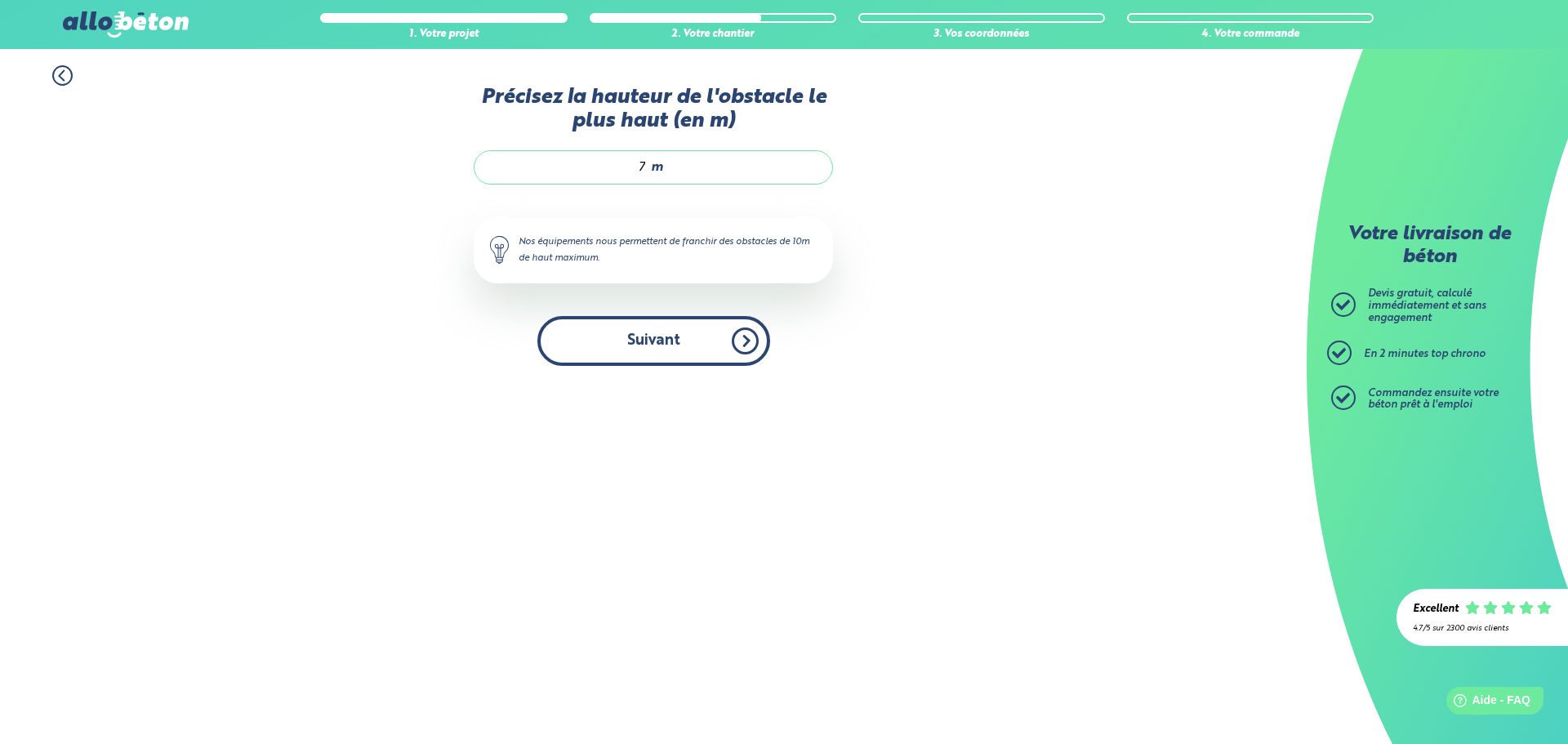
click at [649, 336] on button "Suivant" at bounding box center [654, 340] width 233 height 49
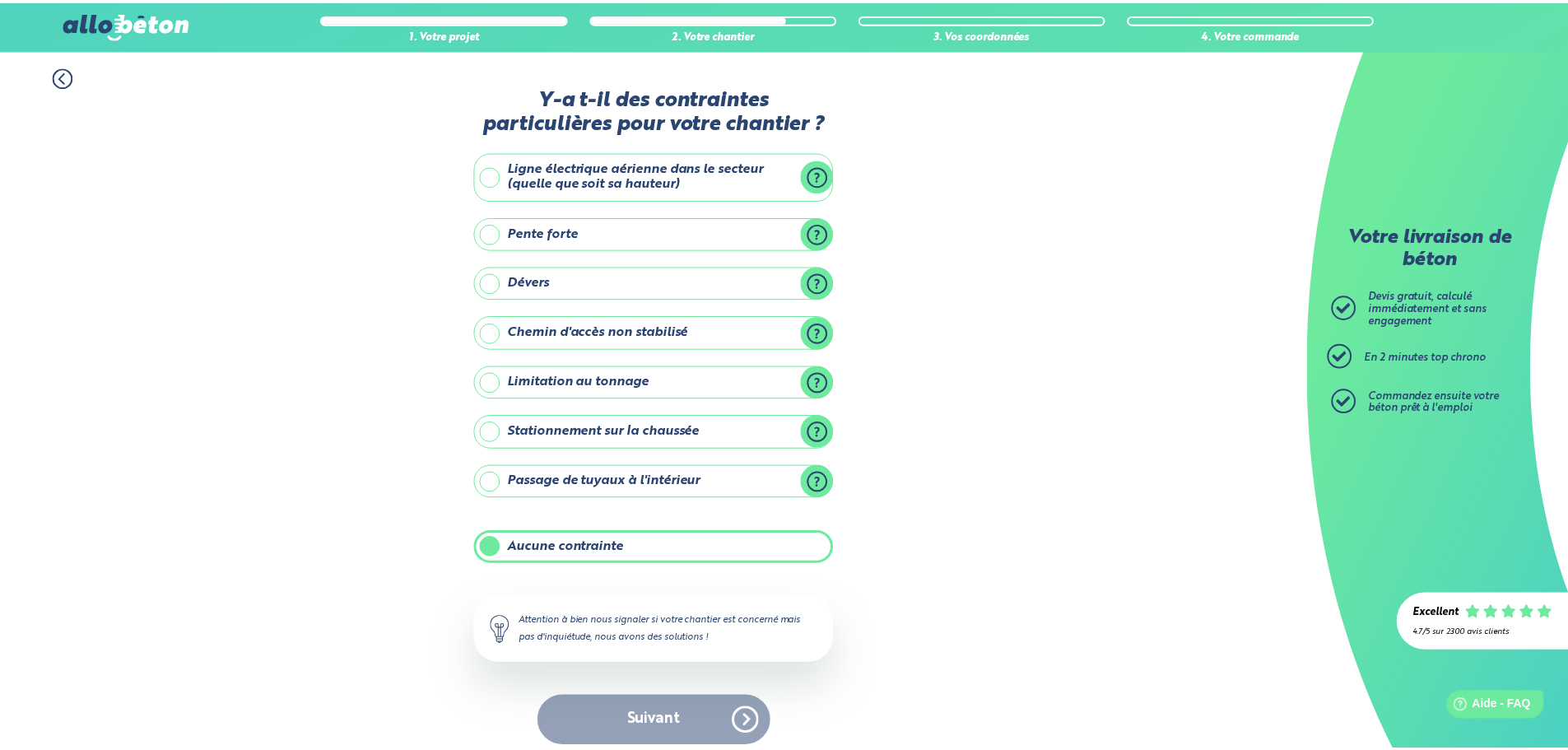
scroll to position [13, 0]
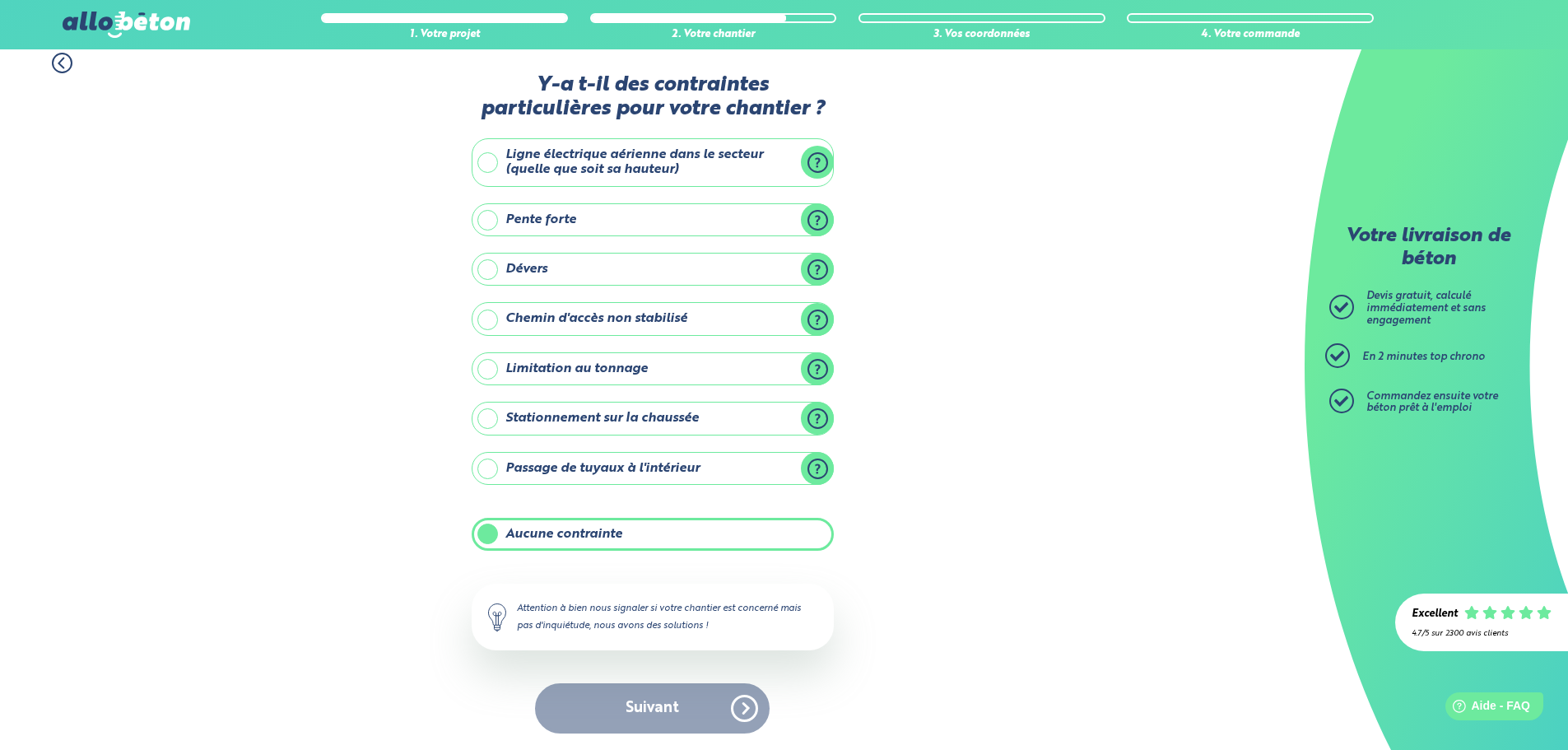
click at [669, 711] on div "Suivant" at bounding box center [653, 707] width 362 height 50
click at [615, 539] on label "Aucune contrainte" at bounding box center [653, 534] width 362 height 33
click at [0, 0] on input "Aucune contrainte" at bounding box center [0, 0] width 0 height 0
click at [615, 539] on label "Aucune contrainte" at bounding box center [653, 534] width 362 height 33
click at [0, 0] on input "Aucune contrainte" at bounding box center [0, 0] width 0 height 0
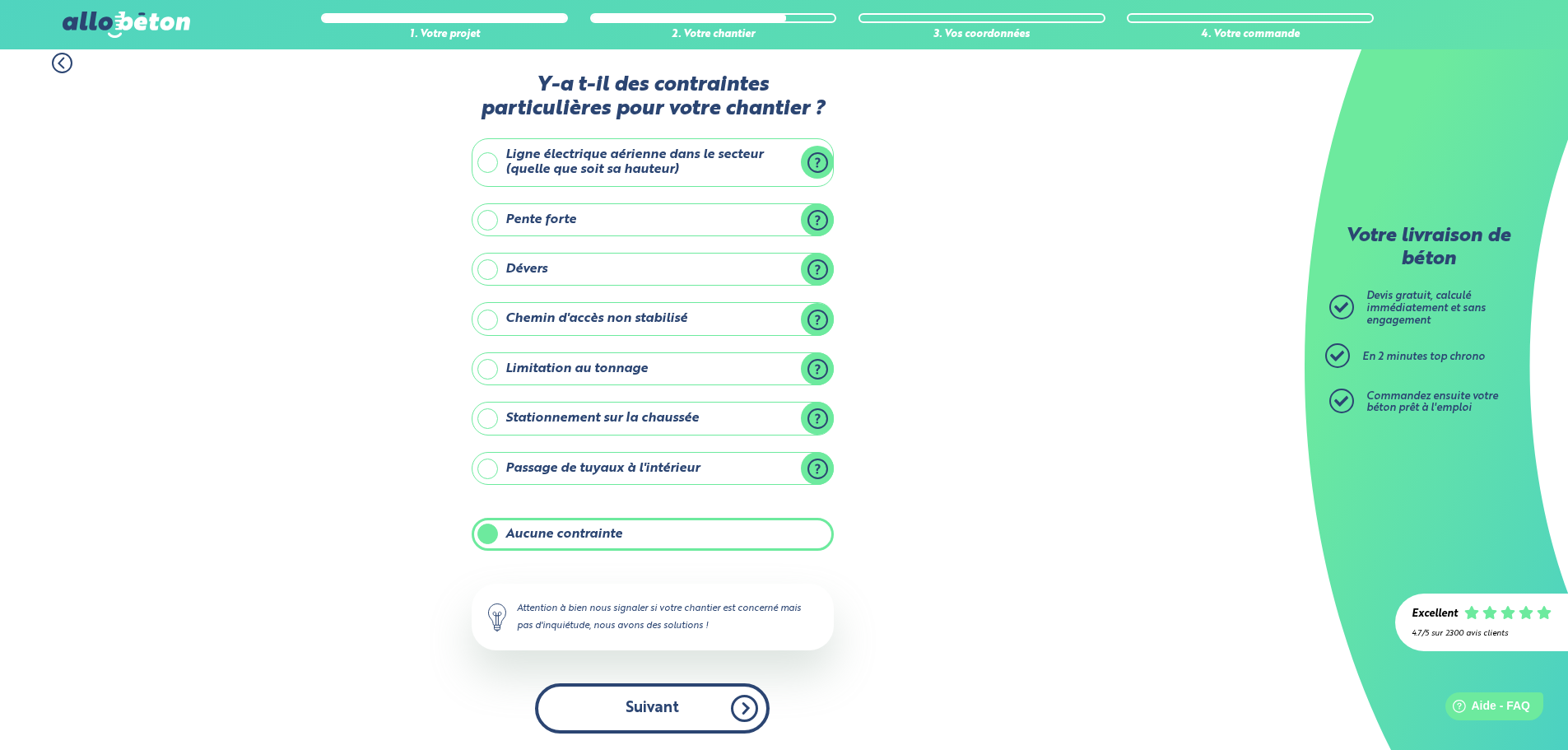
click at [658, 704] on button "Suivant" at bounding box center [652, 707] width 235 height 50
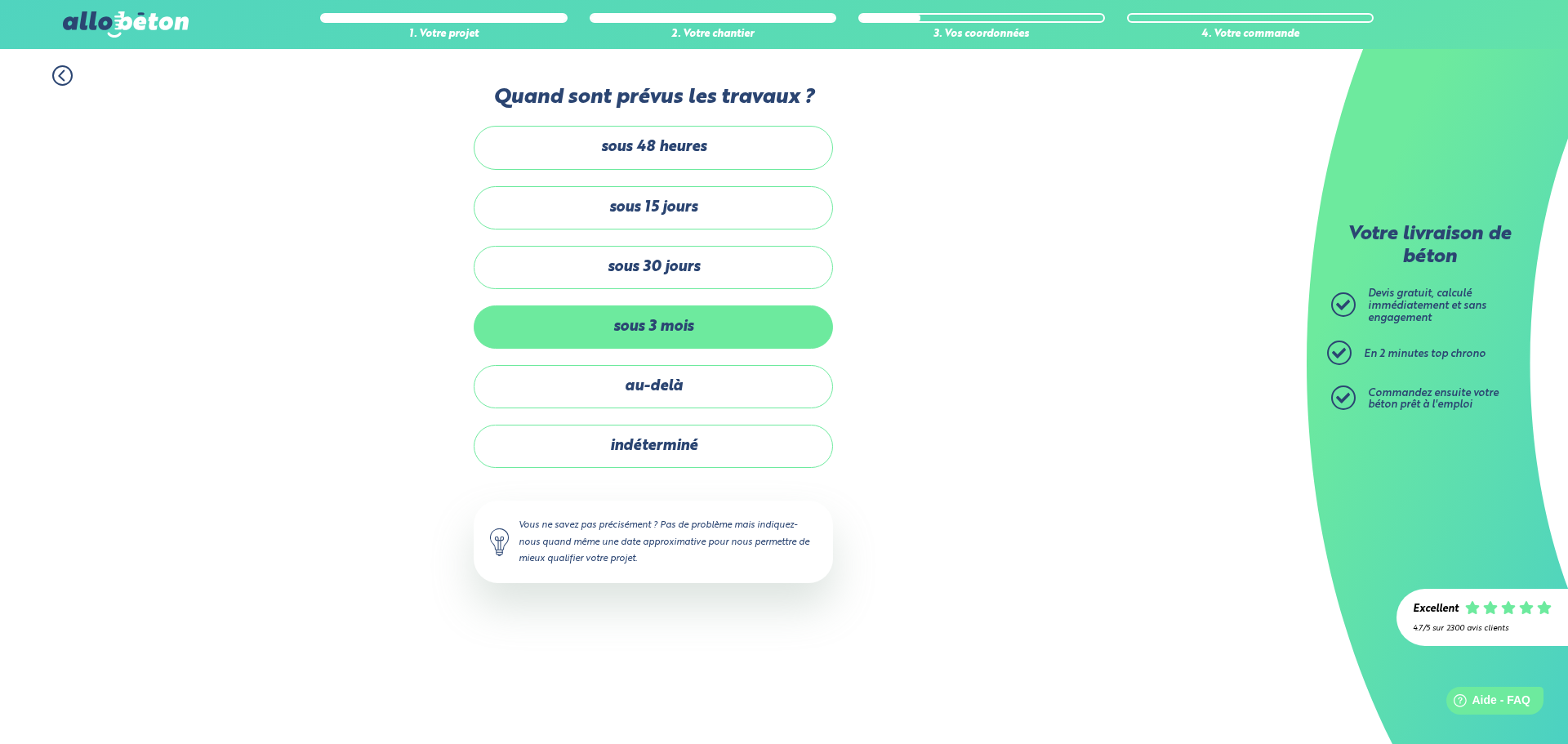
click at [645, 321] on label "sous 3 mois" at bounding box center [653, 327] width 360 height 43
click at [0, 0] on input "sous 3 mois" at bounding box center [0, 0] width 0 height 0
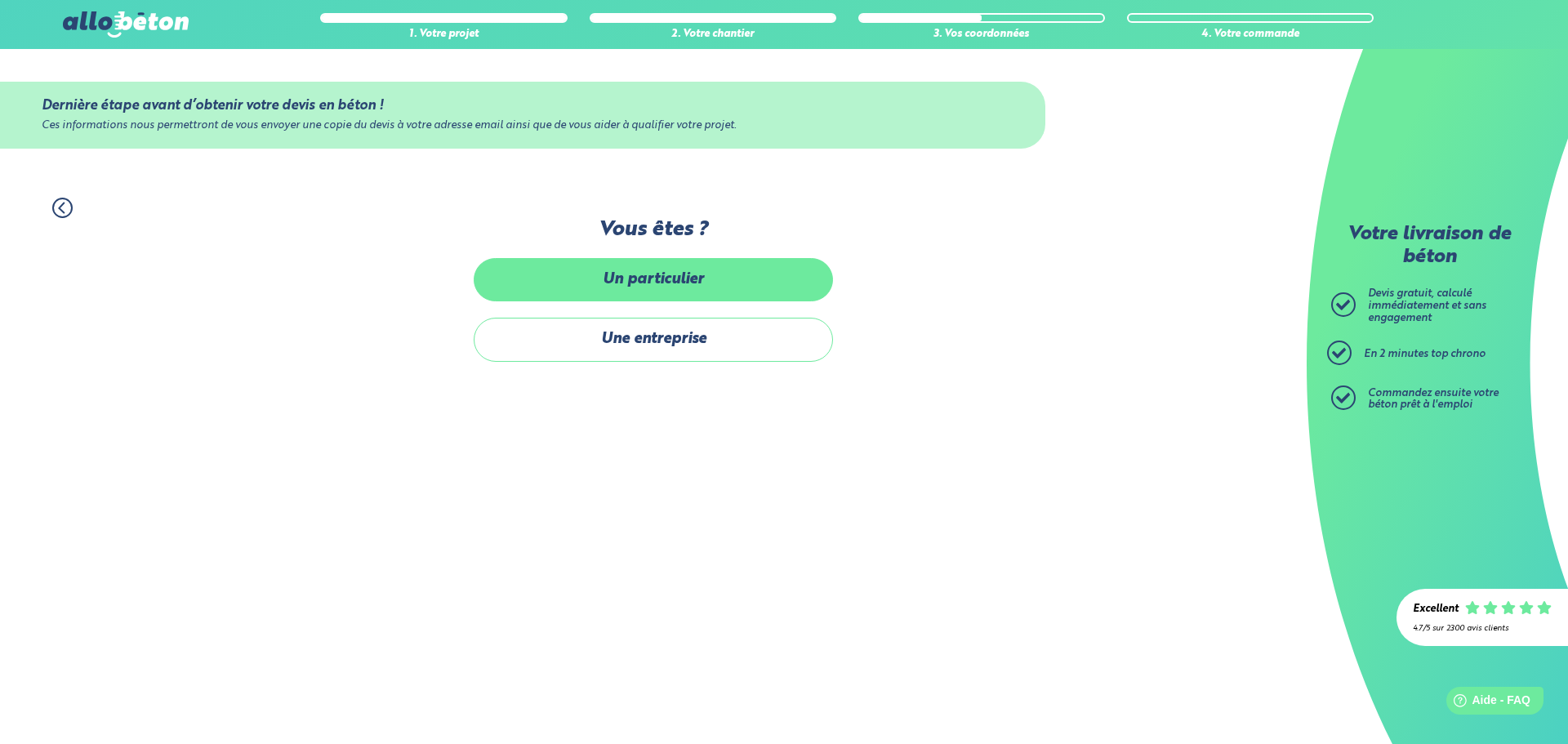
click at [645, 279] on label "Un particulier" at bounding box center [653, 280] width 360 height 43
click at [0, 0] on input "Un particulier" at bounding box center [0, 0] width 0 height 0
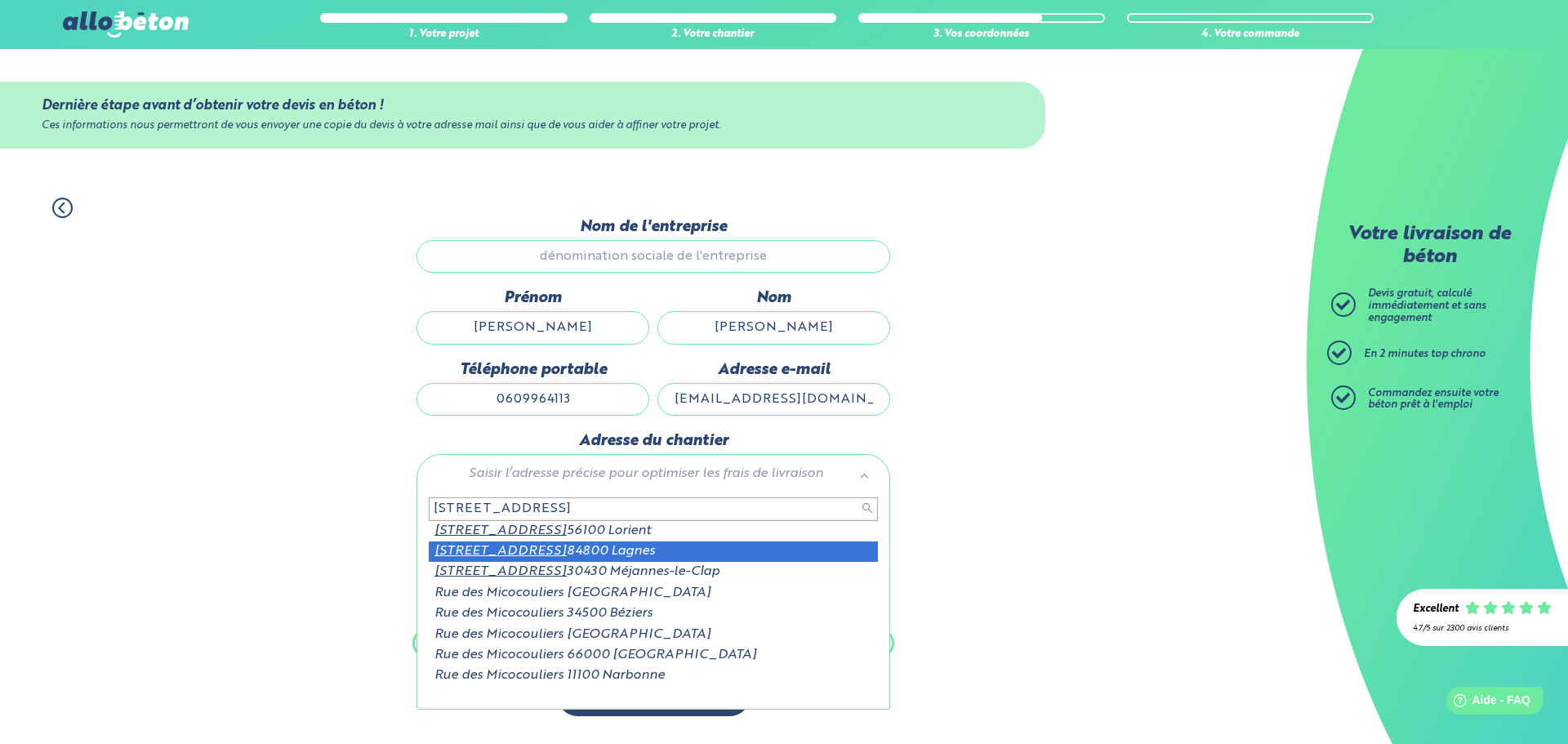
type input "80 rue des micocouliers"
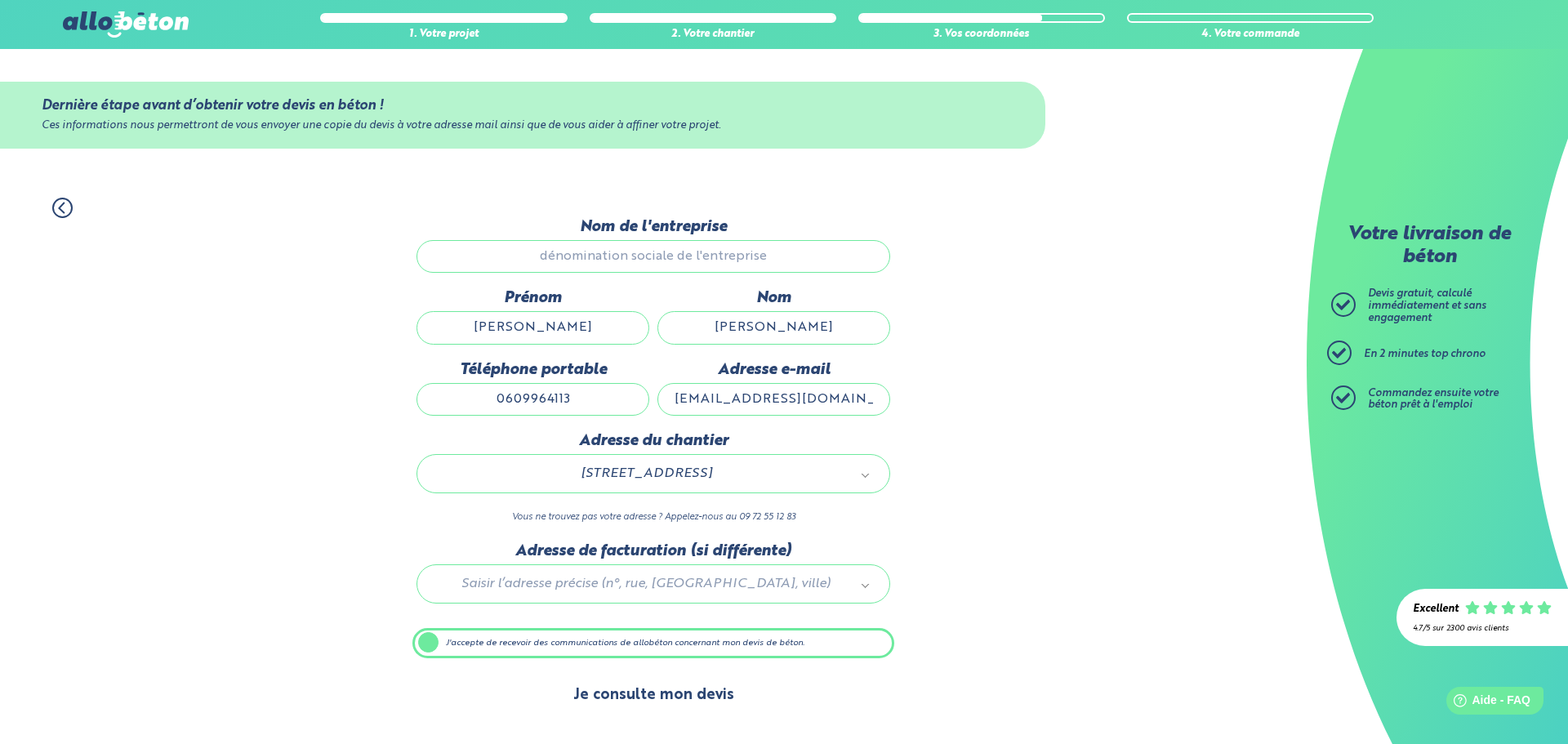
click at [651, 704] on button "Je consulte mon devis" at bounding box center [653, 695] width 194 height 42
click at [516, 645] on label "J'accepte de recevoir des communications de allobéton concernant mon devis de b…" at bounding box center [653, 643] width 482 height 31
click at [0, 0] on input "J'accepte de recevoir des communications de allobéton concernant mon devis de b…" at bounding box center [0, 0] width 0 height 0
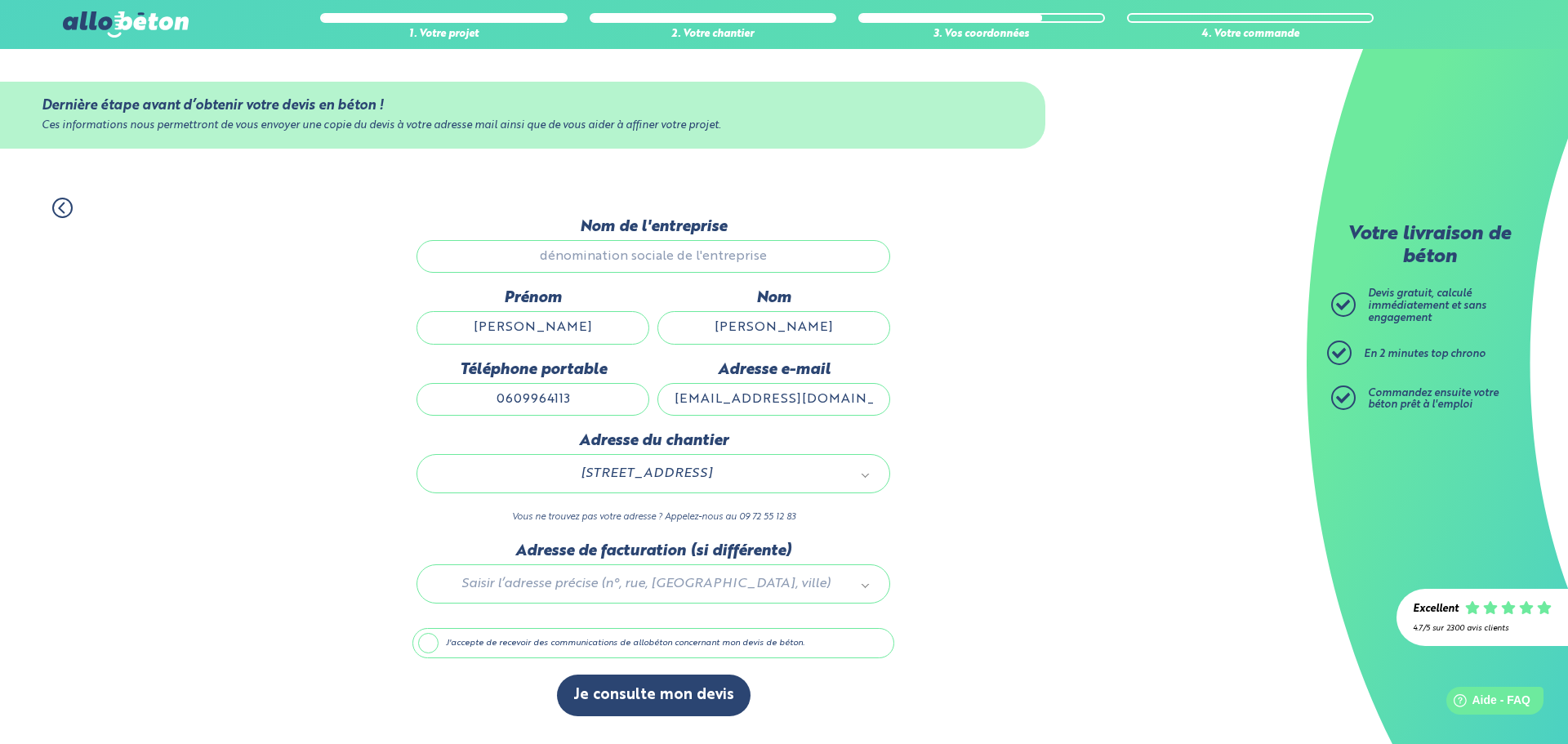
click at [516, 645] on label "J'accepte de recevoir des communications de allobéton concernant mon devis de b…" at bounding box center [653, 643] width 482 height 31
click at [0, 0] on input "J'accepte de recevoir des communications de allobéton concernant mon devis de b…" at bounding box center [0, 0] width 0 height 0
click at [578, 332] on input "[PERSON_NAME]" at bounding box center [533, 327] width 233 height 33
click at [1024, 337] on div "1. Votre projet 2. Votre chantier 3. Vos coordonnées 4. Votre commande Dernière…" at bounding box center [653, 458] width 1307 height 552
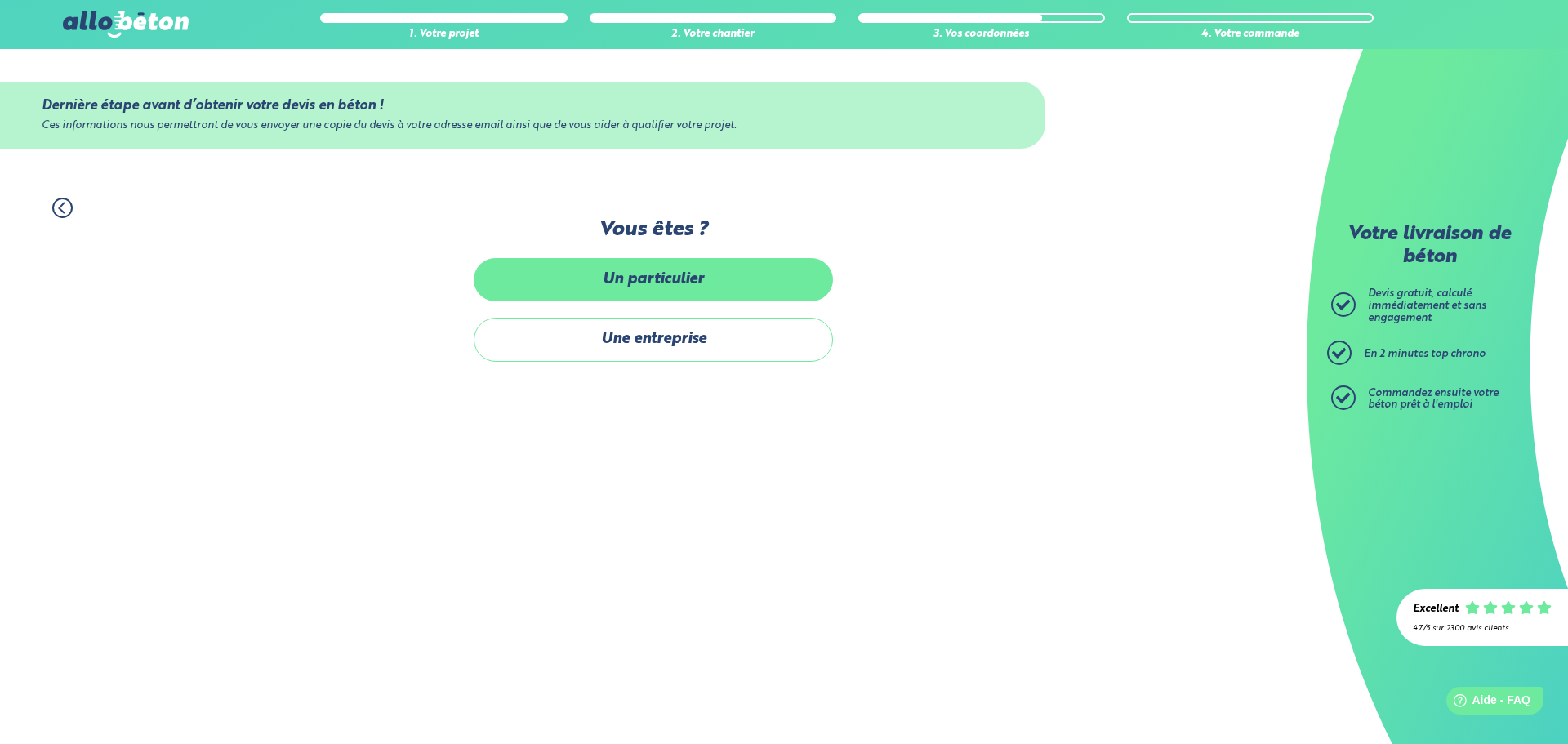
click at [627, 273] on label "Un particulier" at bounding box center [653, 280] width 360 height 43
click at [0, 0] on input "Un particulier" at bounding box center [0, 0] width 0 height 0
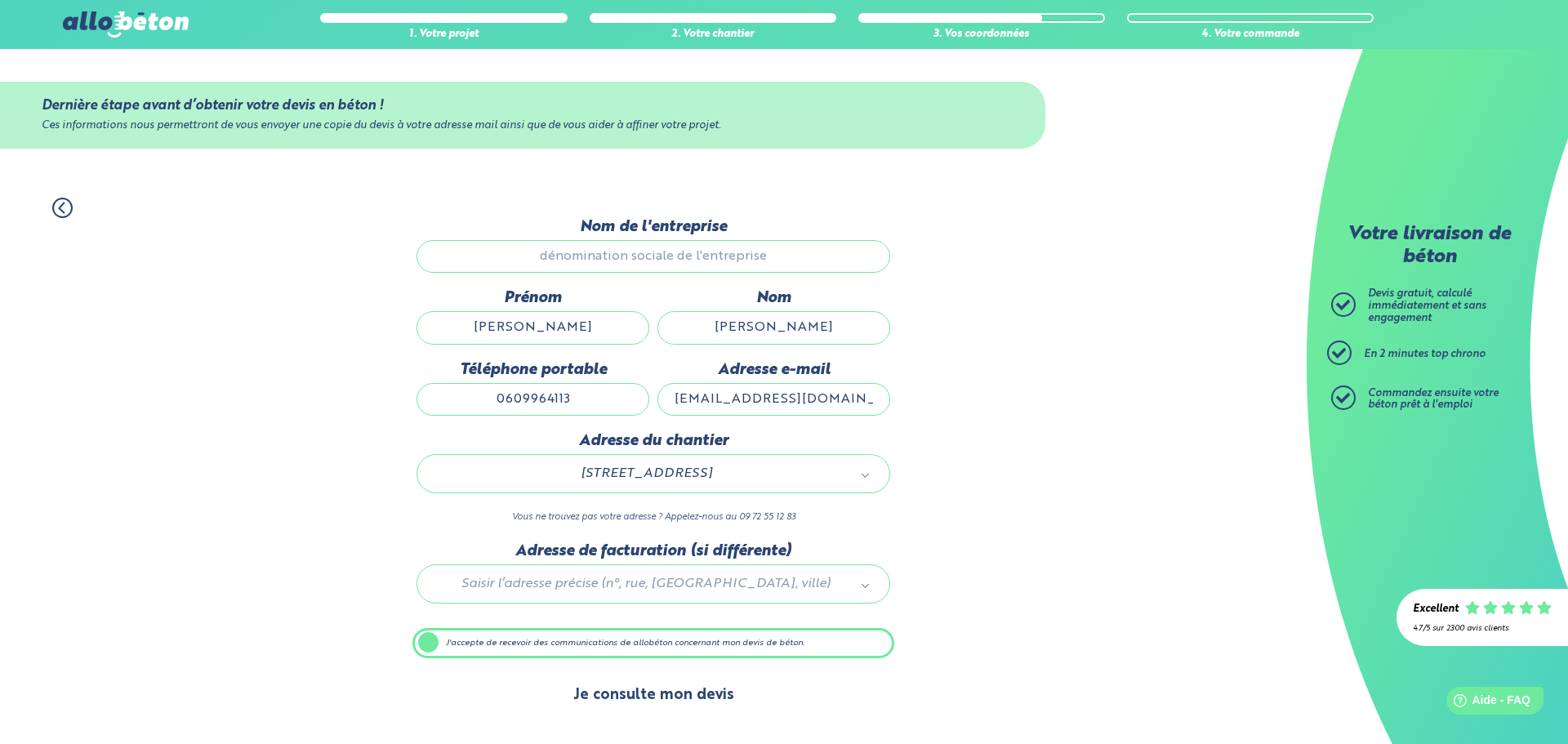
click at [635, 698] on button "Je consulte mon devis" at bounding box center [653, 695] width 194 height 42
click at [708, 699] on button "Je consulte mon devis" at bounding box center [653, 695] width 194 height 42
